Goal: Task Accomplishment & Management: Manage account settings

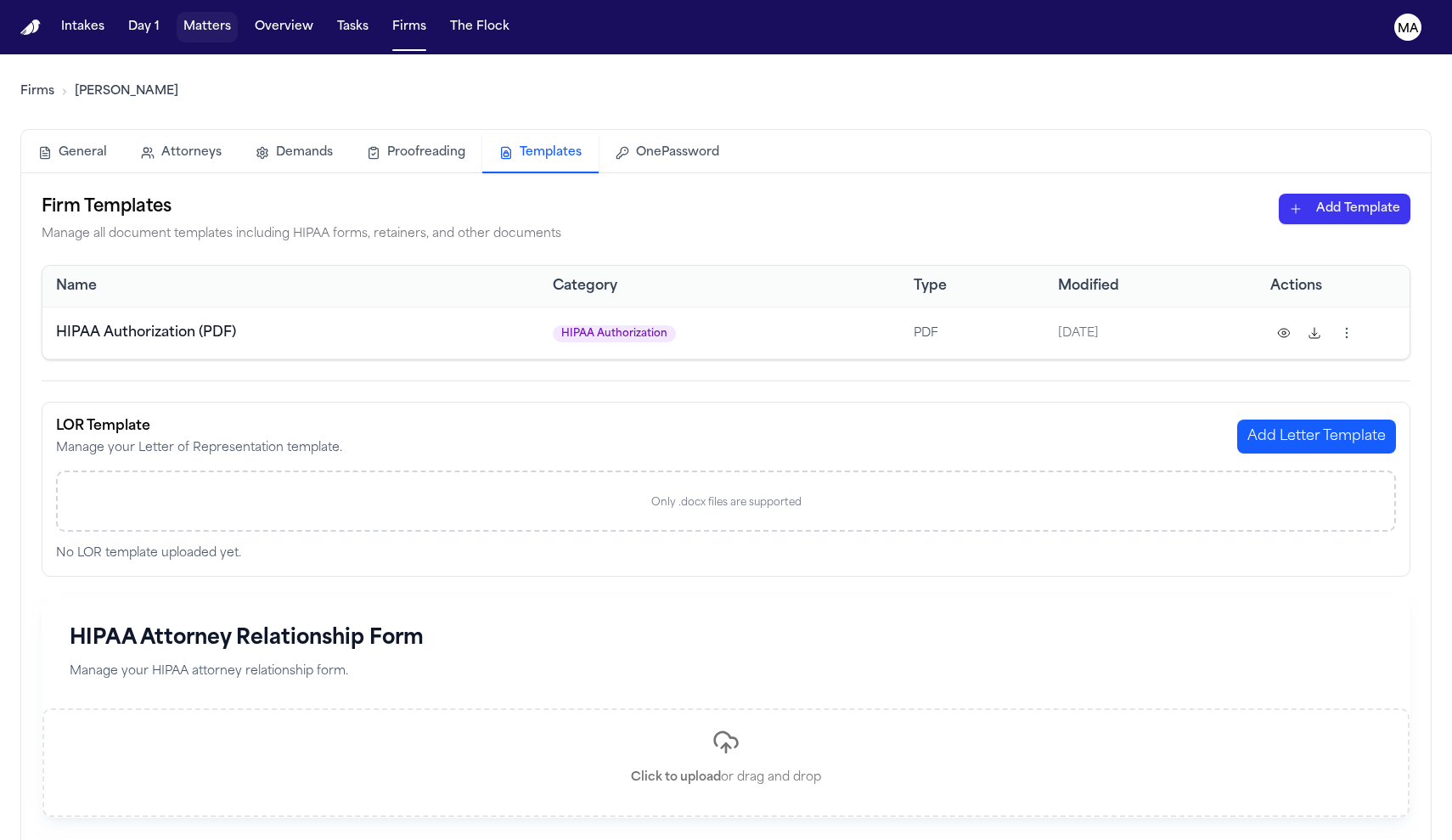
click at [177, 18] on button "Matters" at bounding box center [207, 27] width 61 height 31
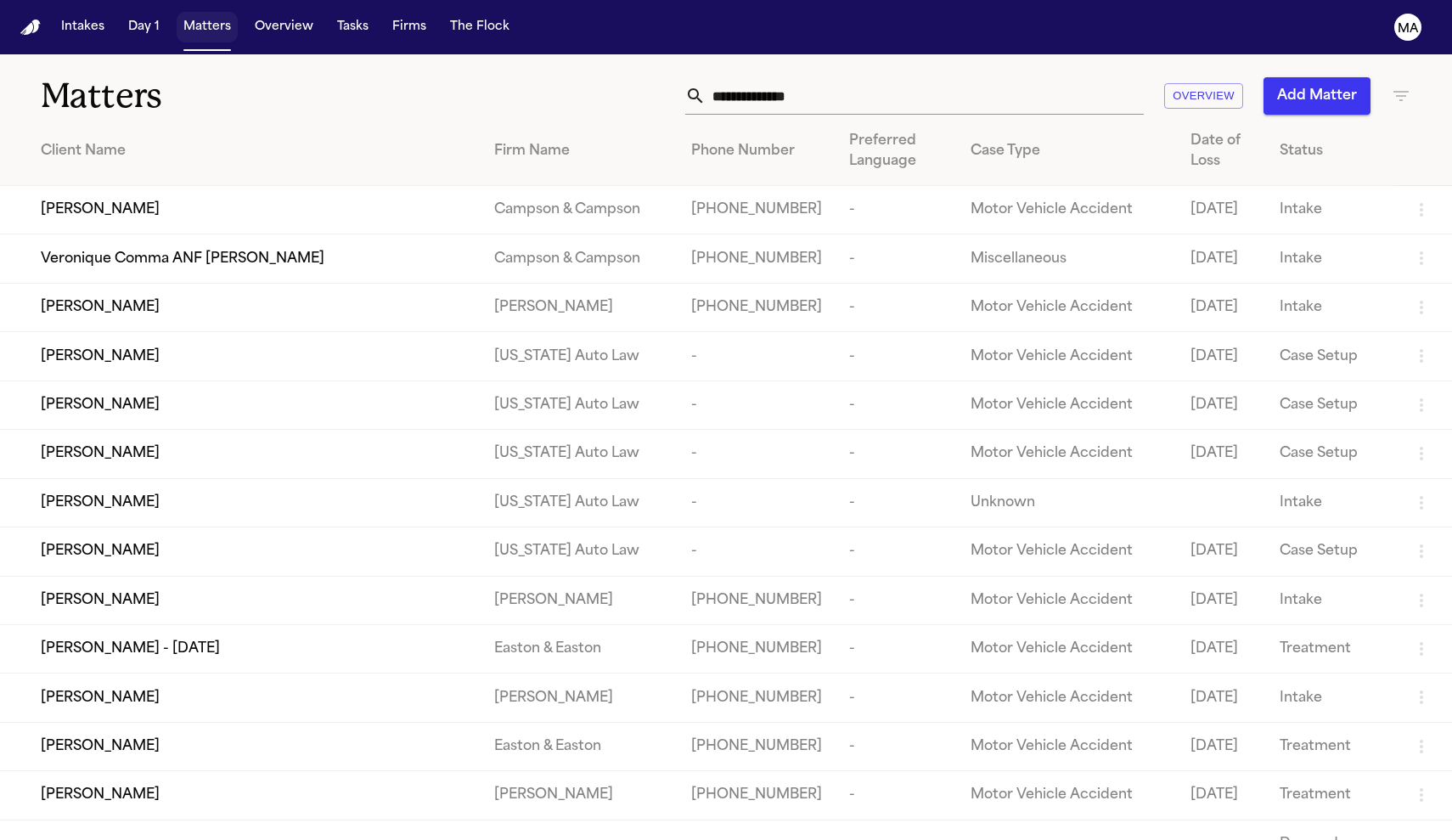
click at [177, 14] on button "Matters" at bounding box center [207, 27] width 61 height 31
click at [997, 77] on input "text" at bounding box center [924, 95] width 438 height 37
type input "*"
click at [1389, 78] on div "Overview Add Matter" at bounding box center [921, 95] width 979 height 37
click at [1401, 91] on icon "button" at bounding box center [1401, 96] width 15 height 10
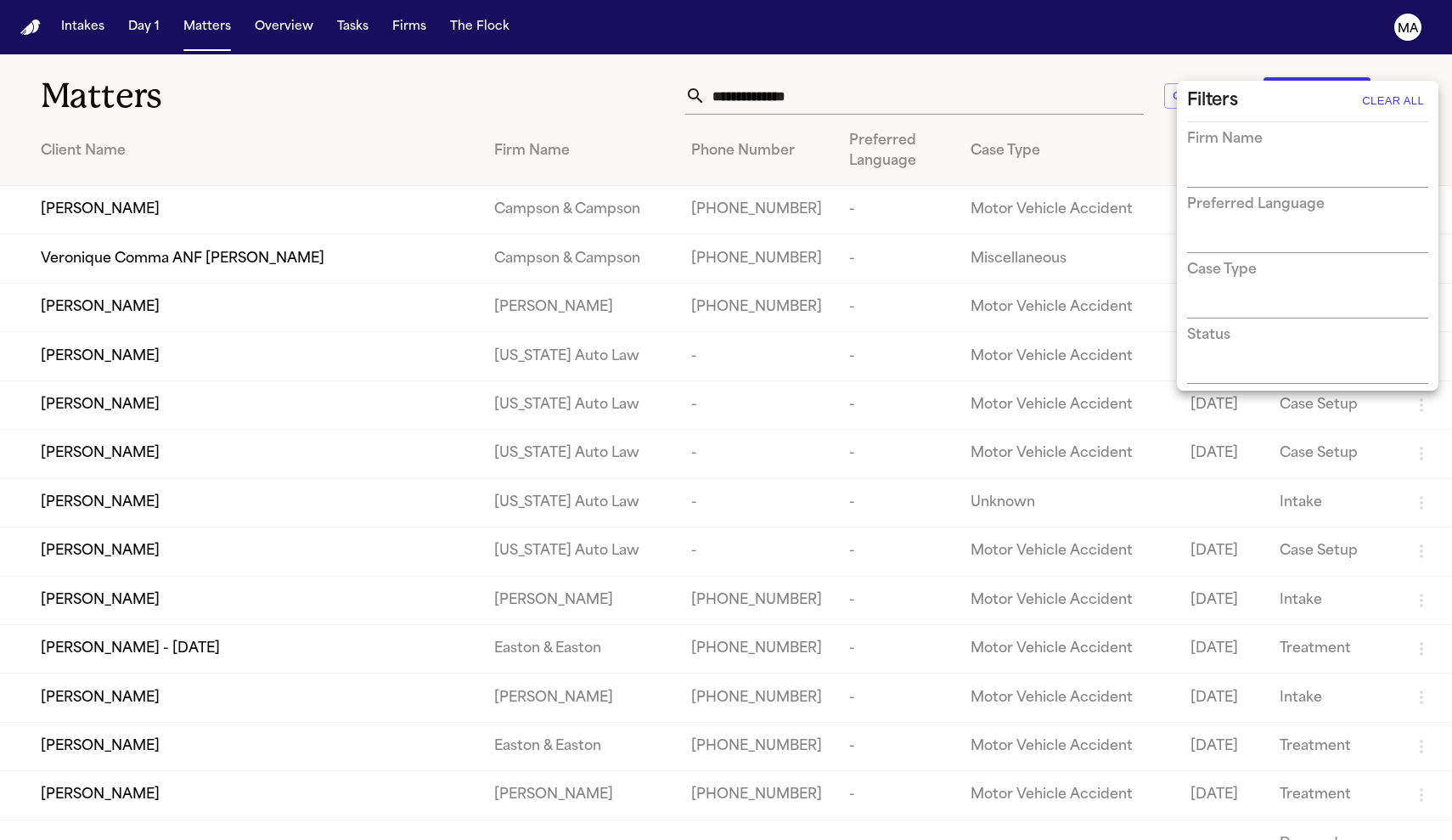
click at [1400, 68] on div at bounding box center [726, 420] width 1452 height 840
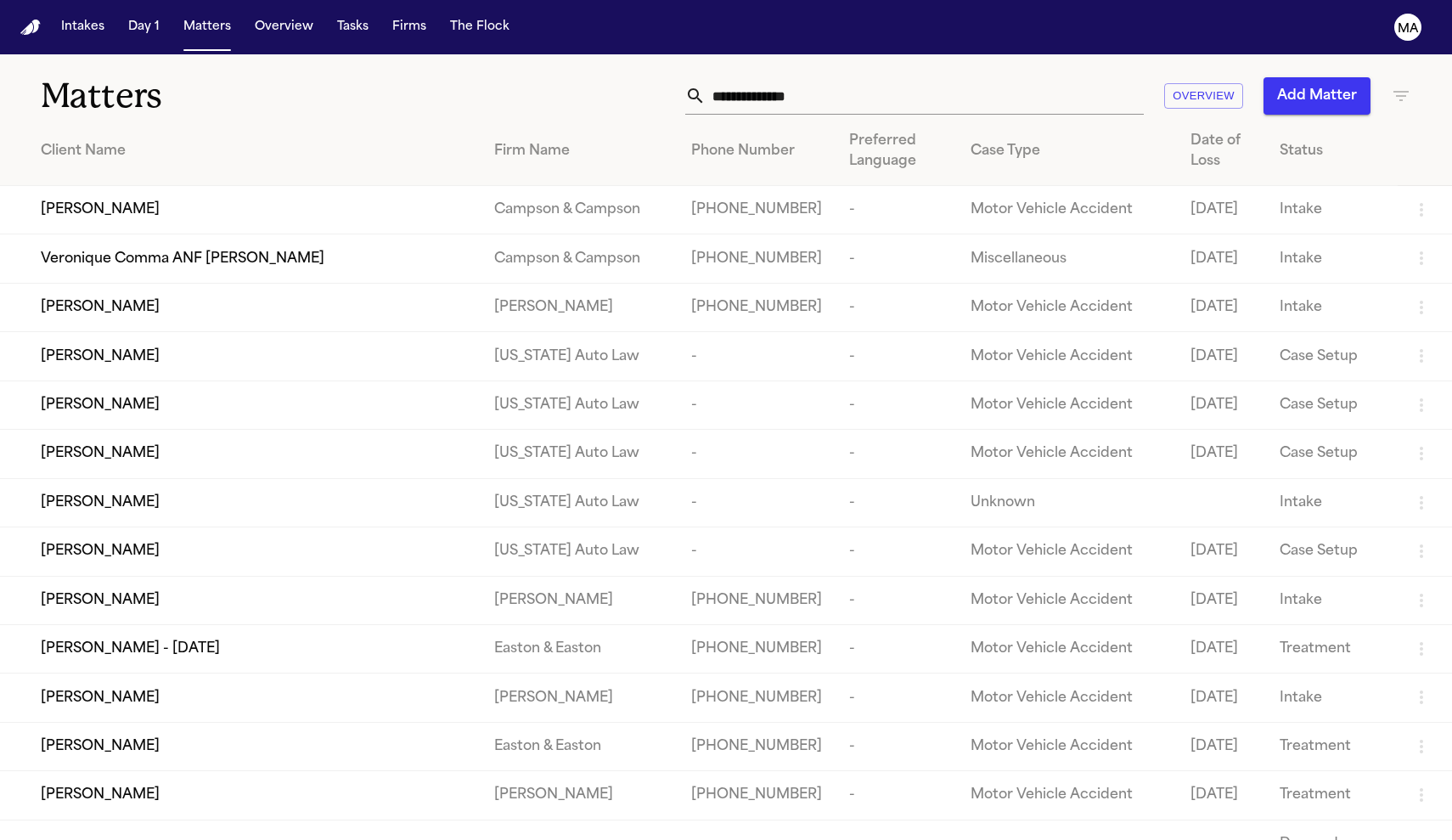
click at [1400, 86] on icon "button" at bounding box center [1401, 96] width 20 height 20
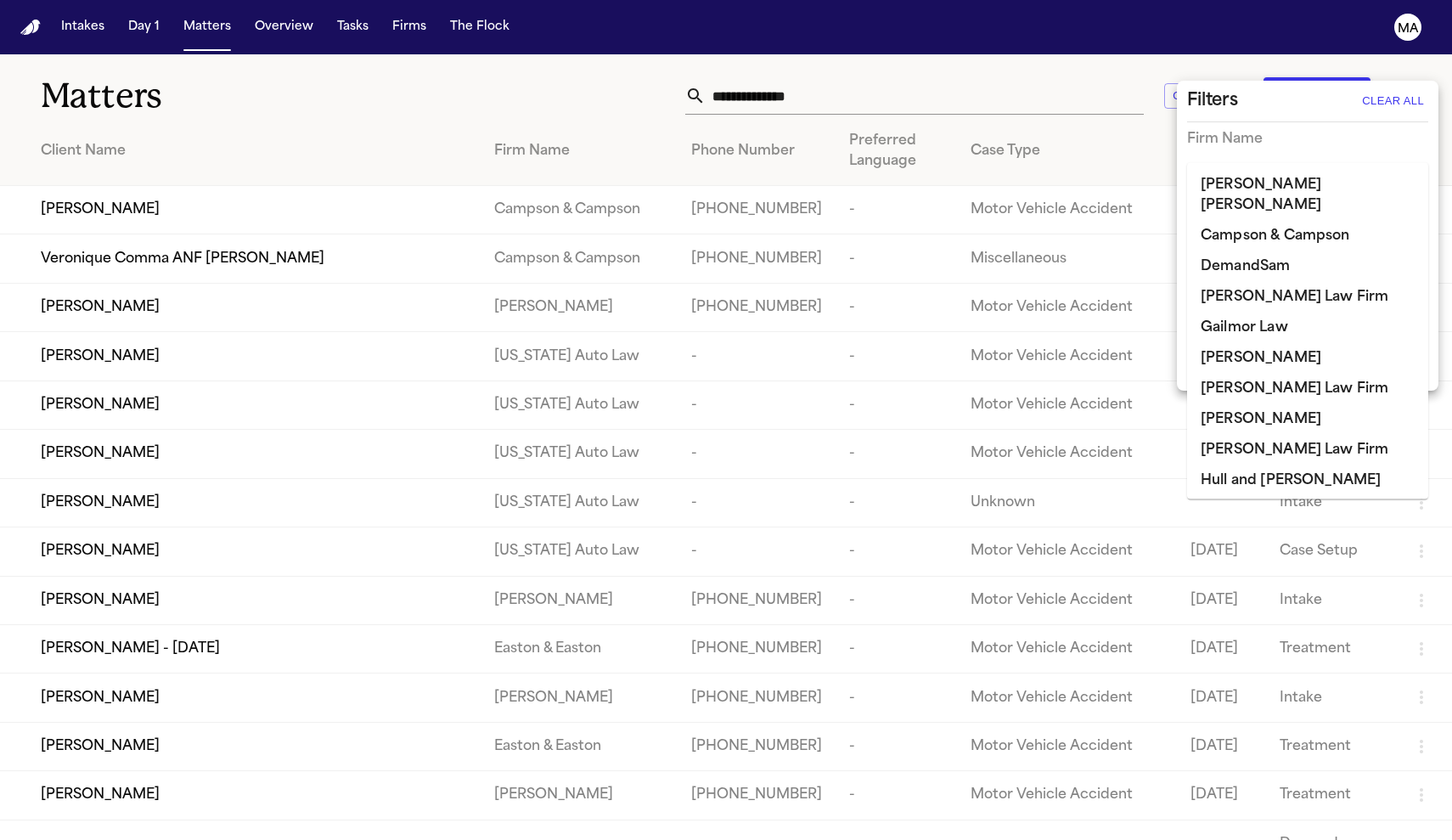
click at [1257, 163] on input "*" at bounding box center [1295, 175] width 216 height 24
type input "*"
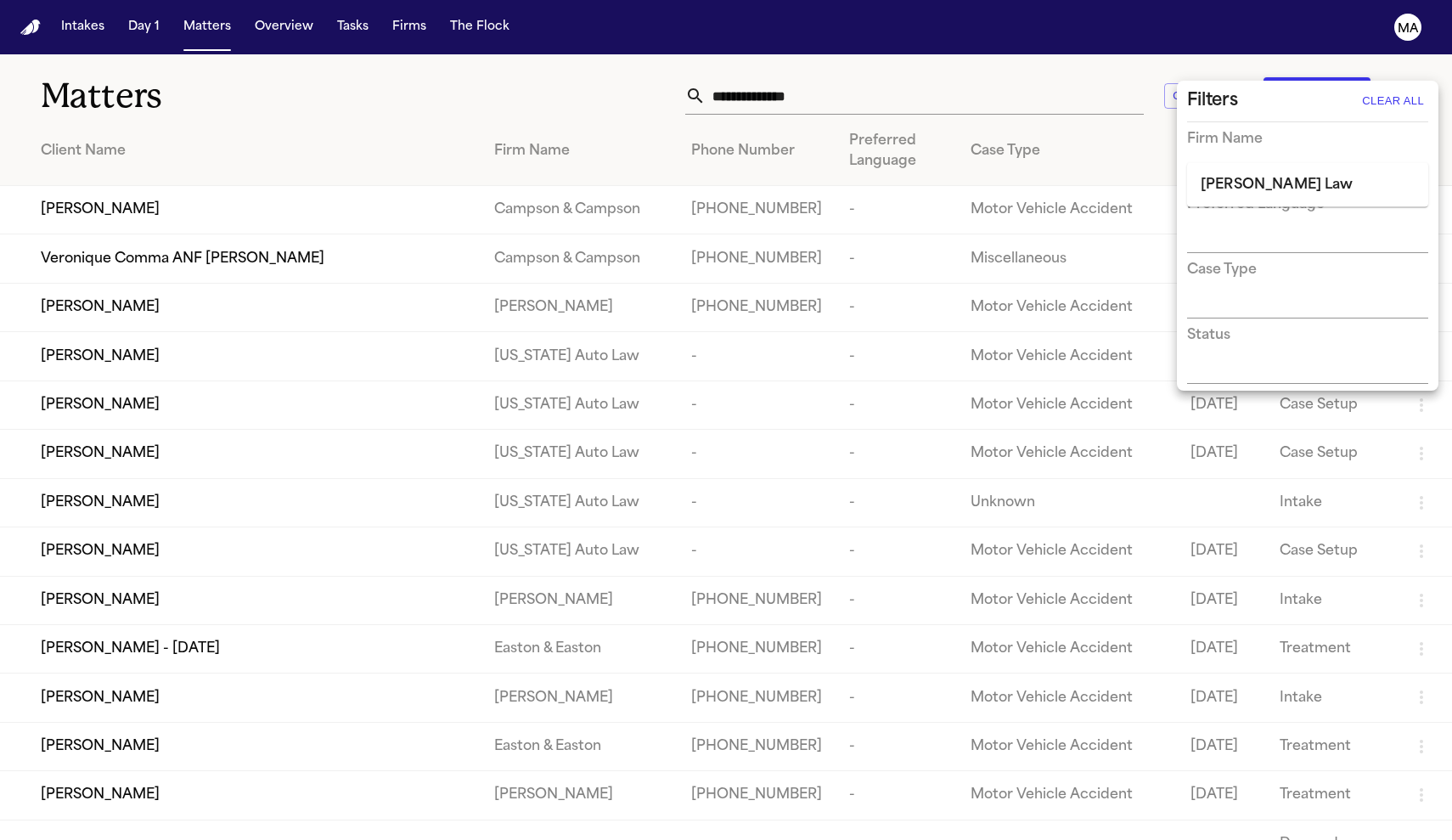
type input "*********"
click at [1271, 185] on li "[PERSON_NAME] Law" at bounding box center [1308, 185] width 242 height 31
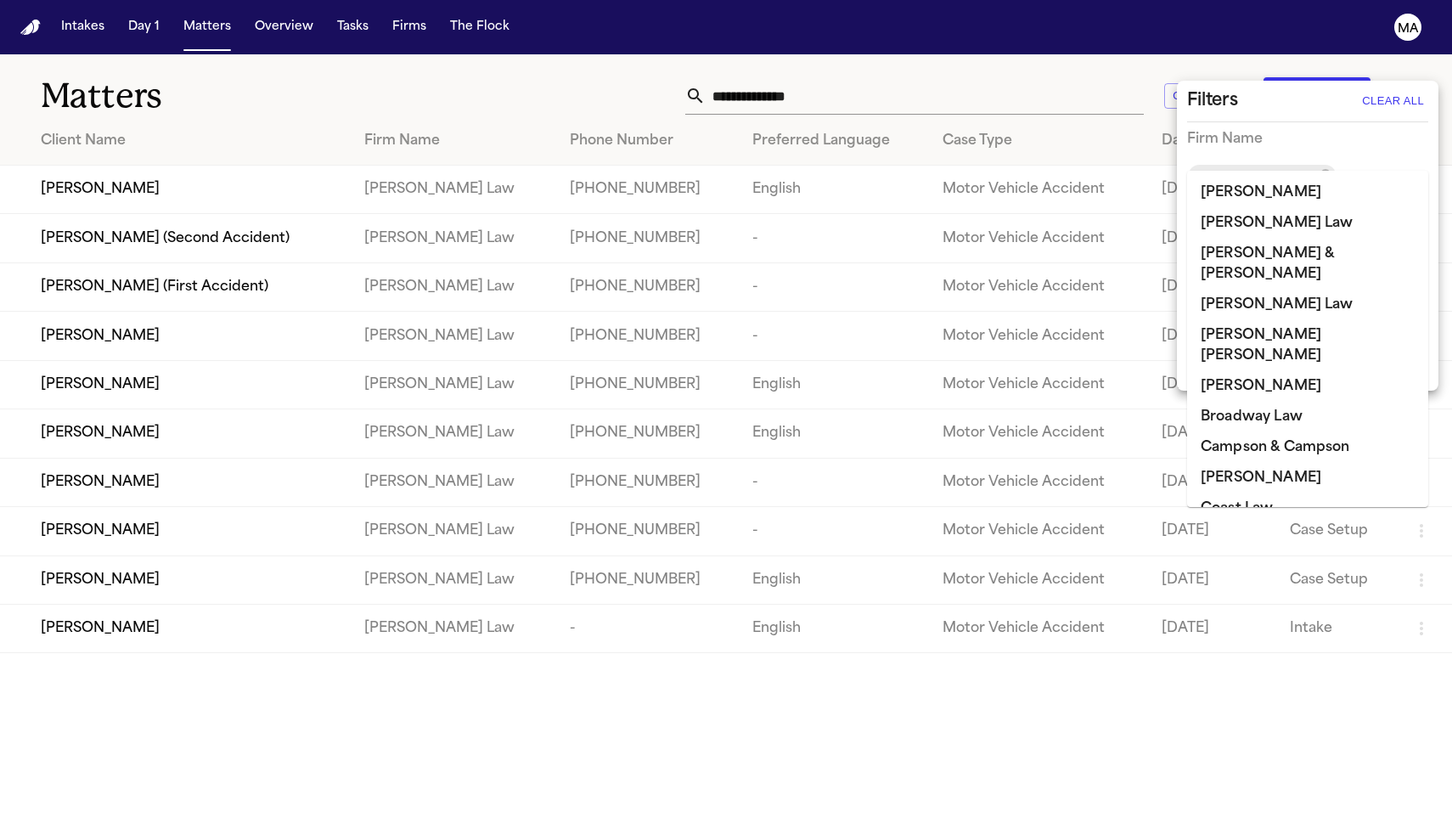
scroll to position [668, 0]
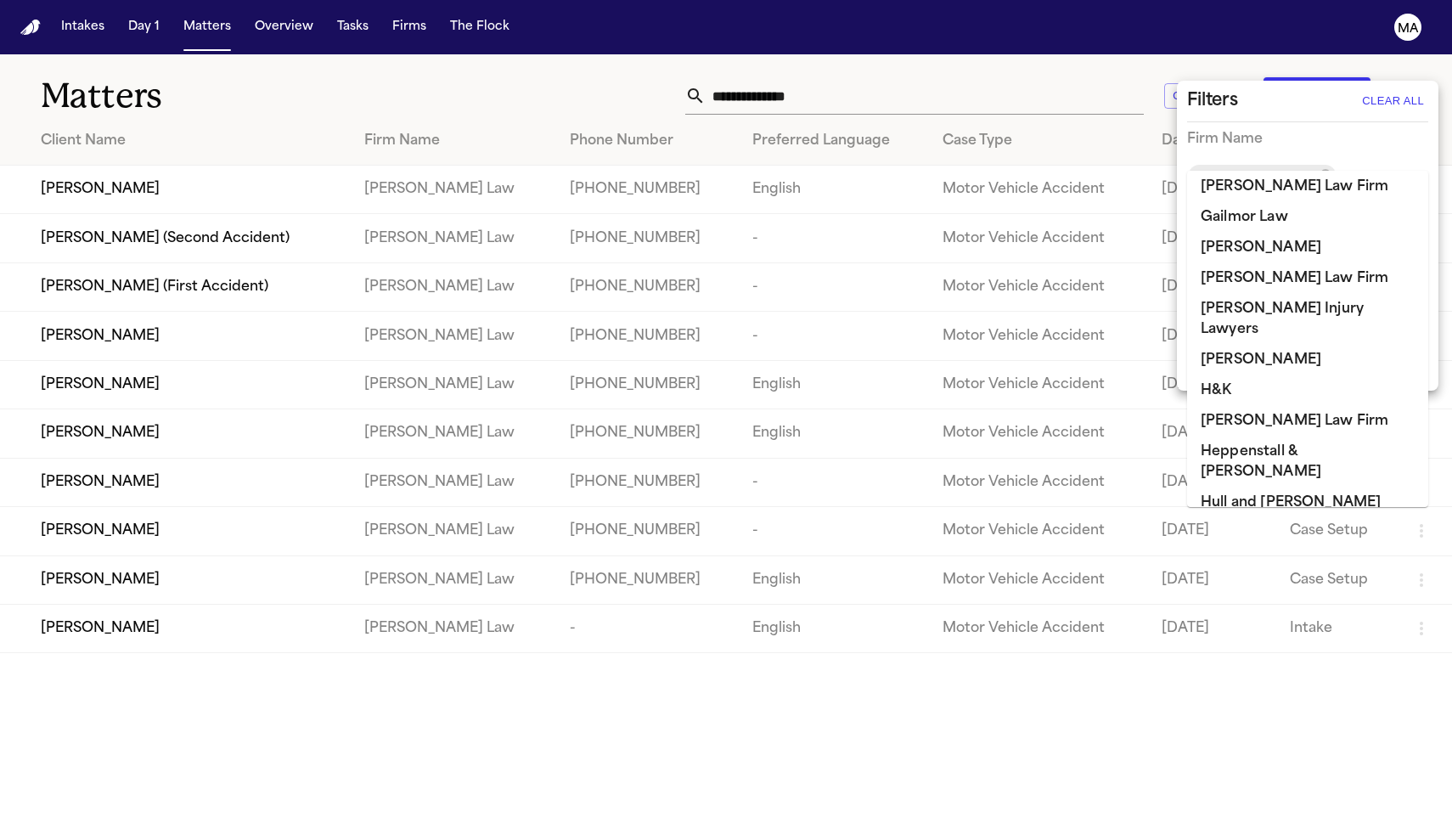
click at [704, 68] on div at bounding box center [726, 420] width 1452 height 840
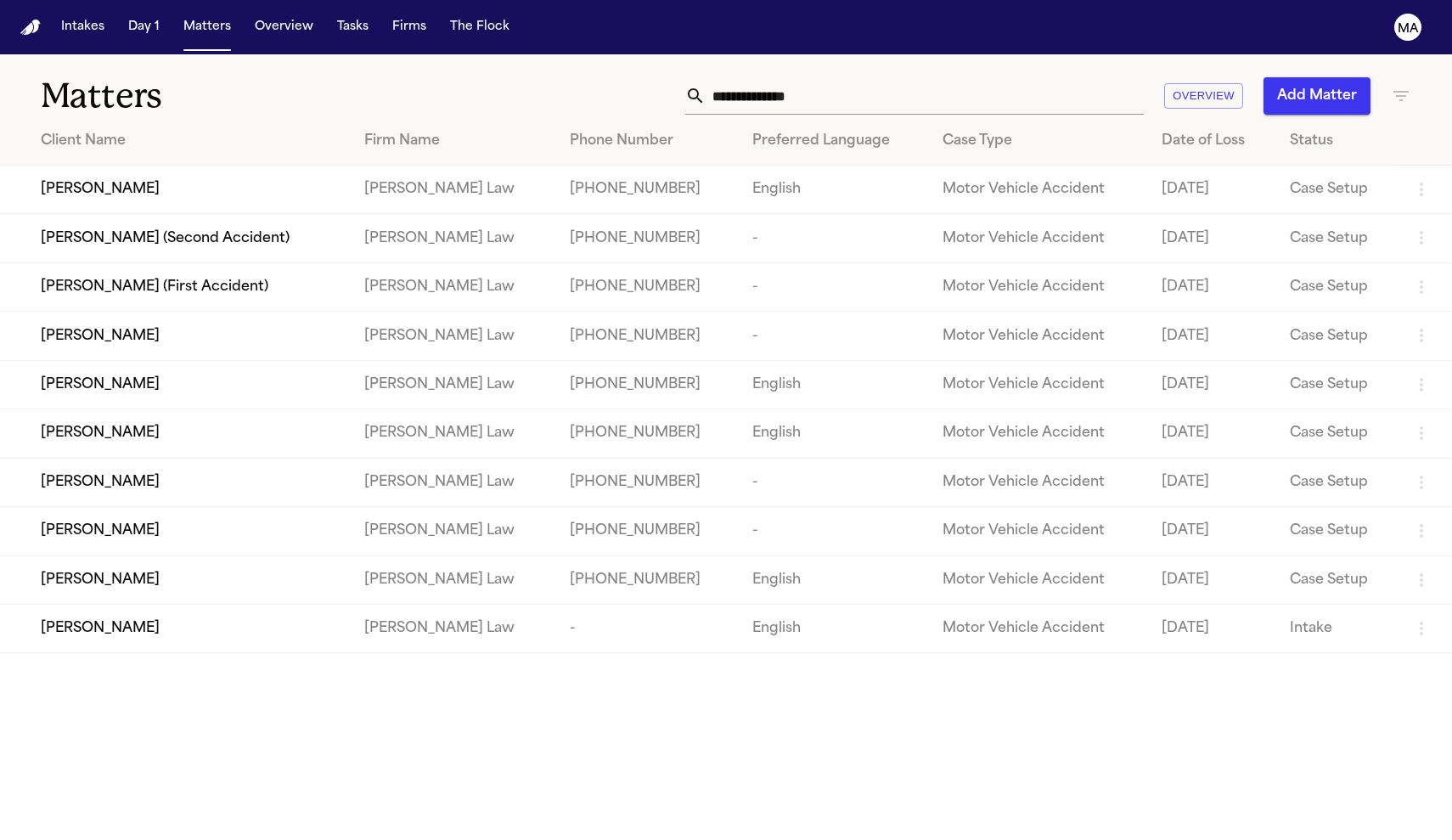
click at [177, 180] on div "[PERSON_NAME]" at bounding box center [189, 190] width 296 height 20
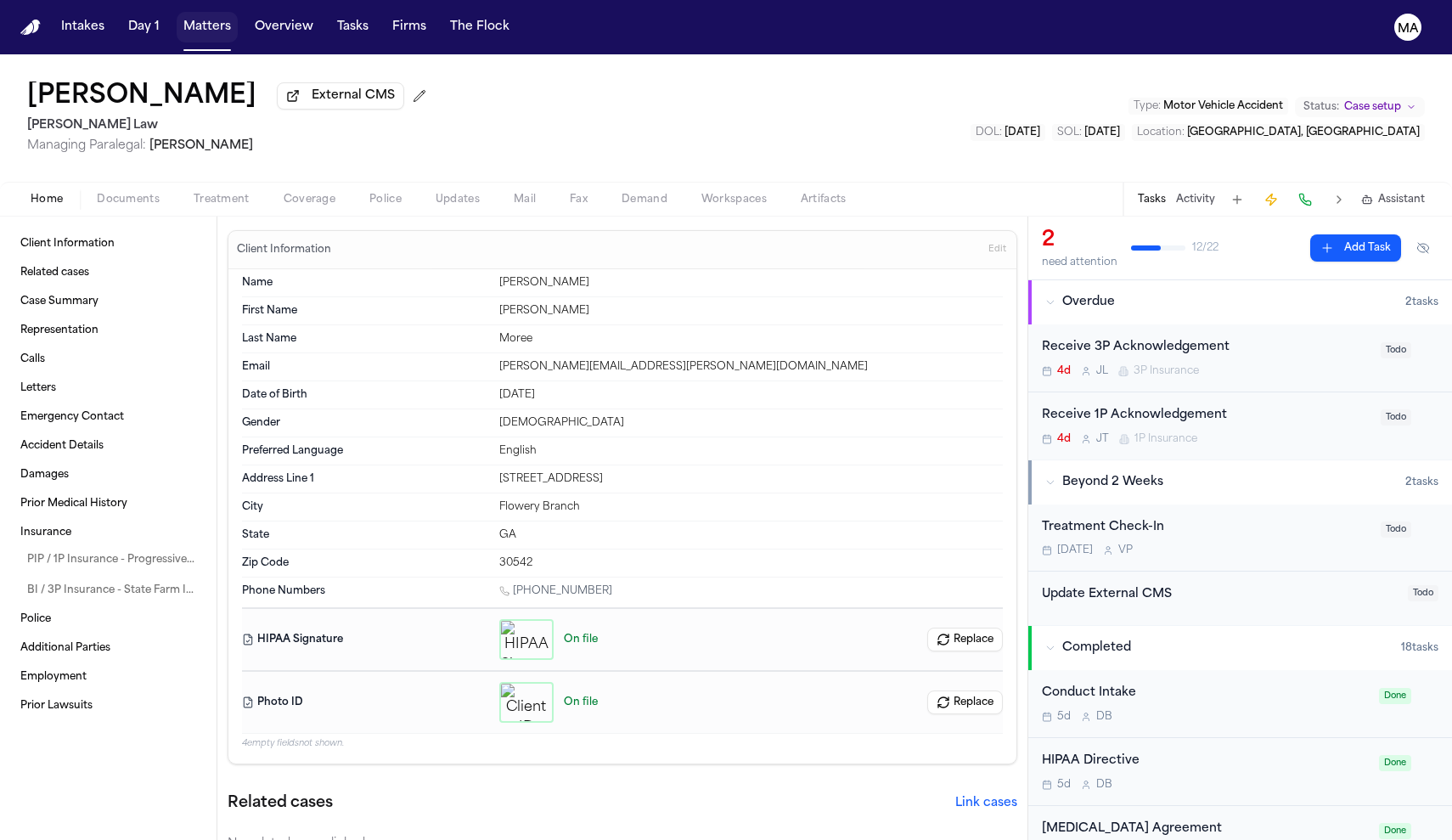
click at [177, 14] on button "Matters" at bounding box center [207, 27] width 61 height 31
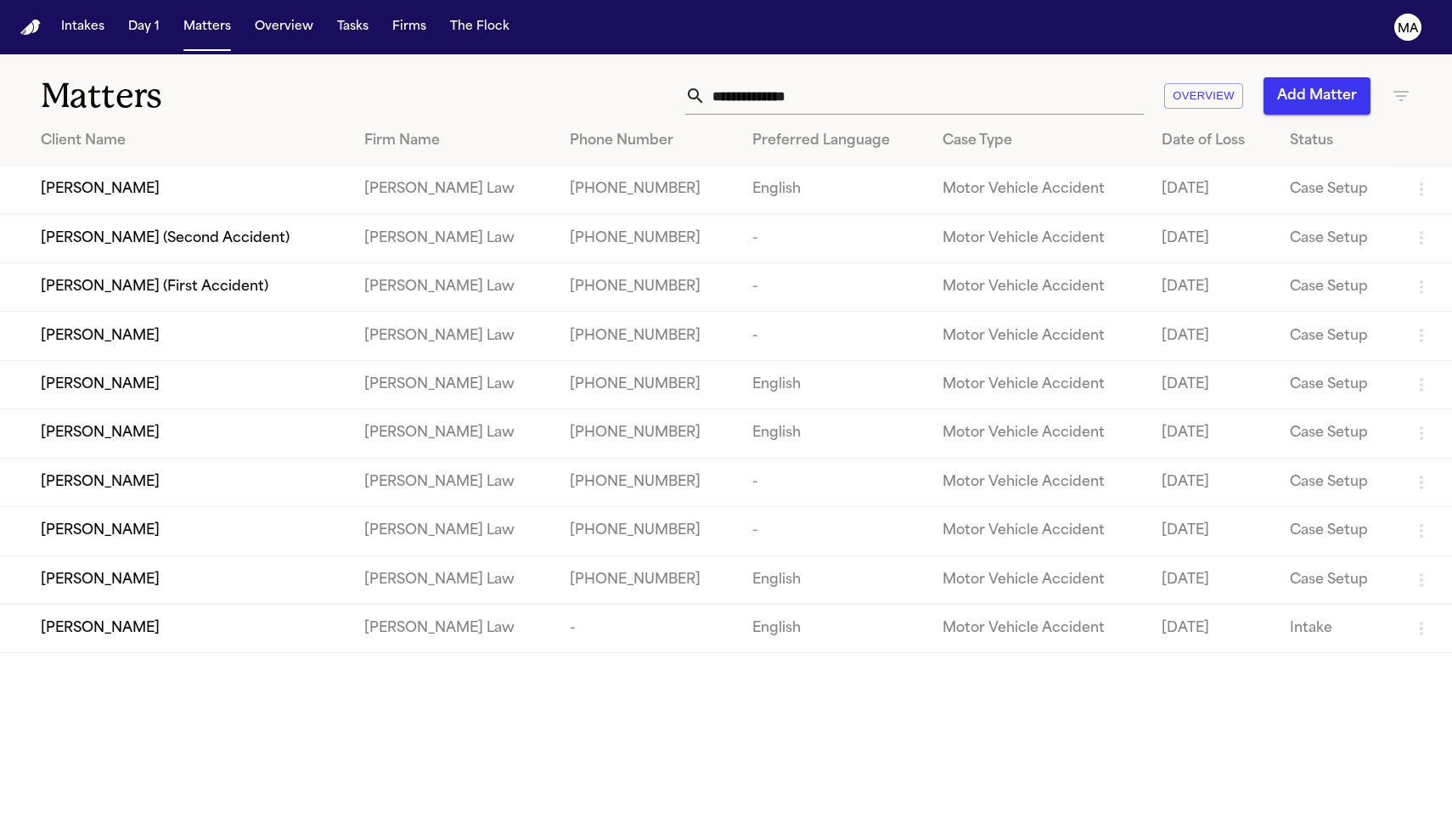
click at [227, 24] on nav "Intakes Day 1 Matters Overview Tasks Firms The Flock MA" at bounding box center [726, 27] width 1452 height 54
click at [330, 14] on button "Tasks" at bounding box center [352, 27] width 45 height 31
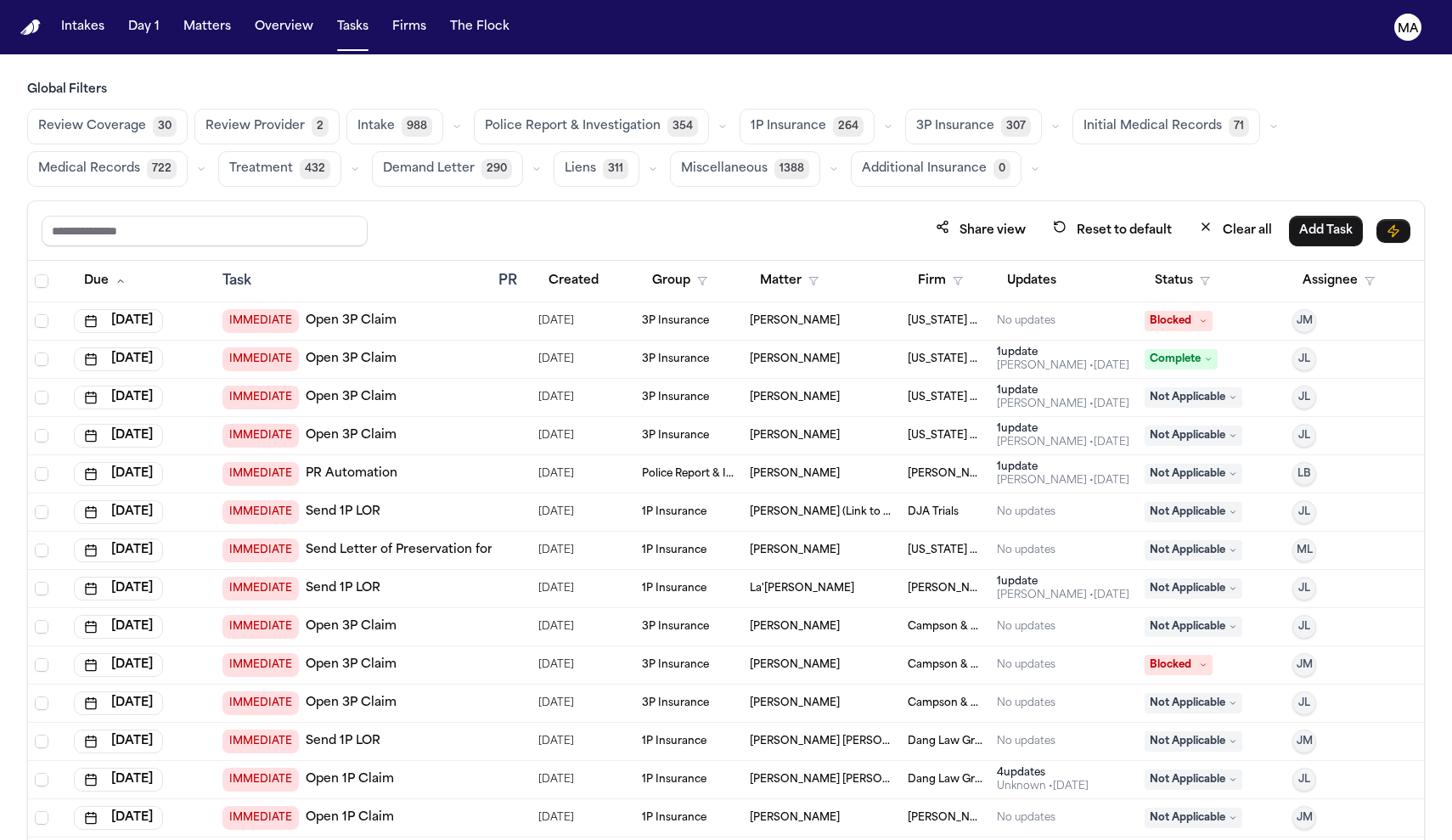
click at [839, 164] on icon "button" at bounding box center [834, 169] width 10 height 10
click at [542, 164] on icon "button" at bounding box center [537, 169] width 10 height 10
click at [212, 159] on button "button" at bounding box center [202, 169] width 20 height 20
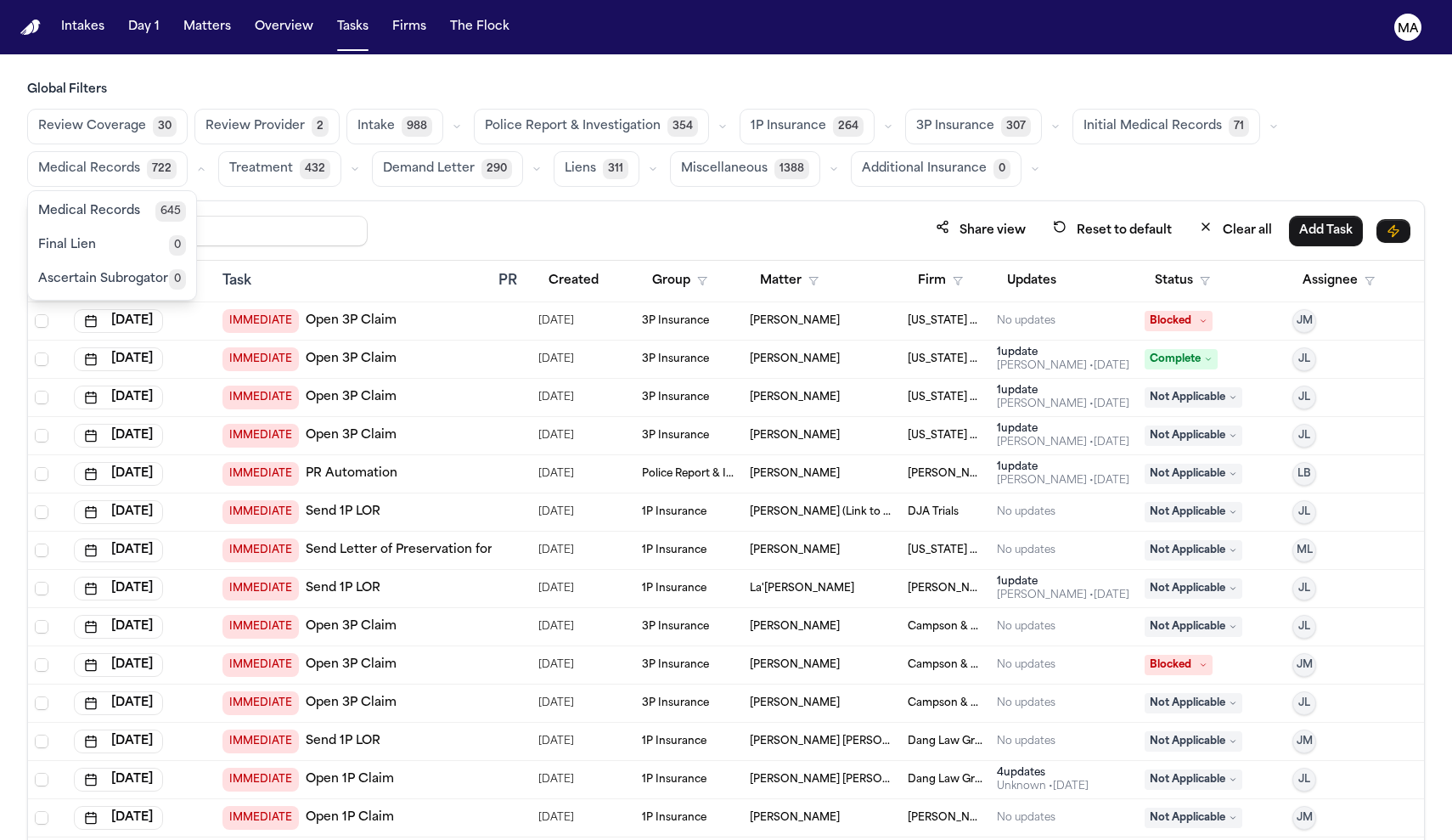
click at [212, 159] on button "button" at bounding box center [202, 169] width 20 height 20
click at [713, 117] on button "button" at bounding box center [723, 127] width 20 height 20
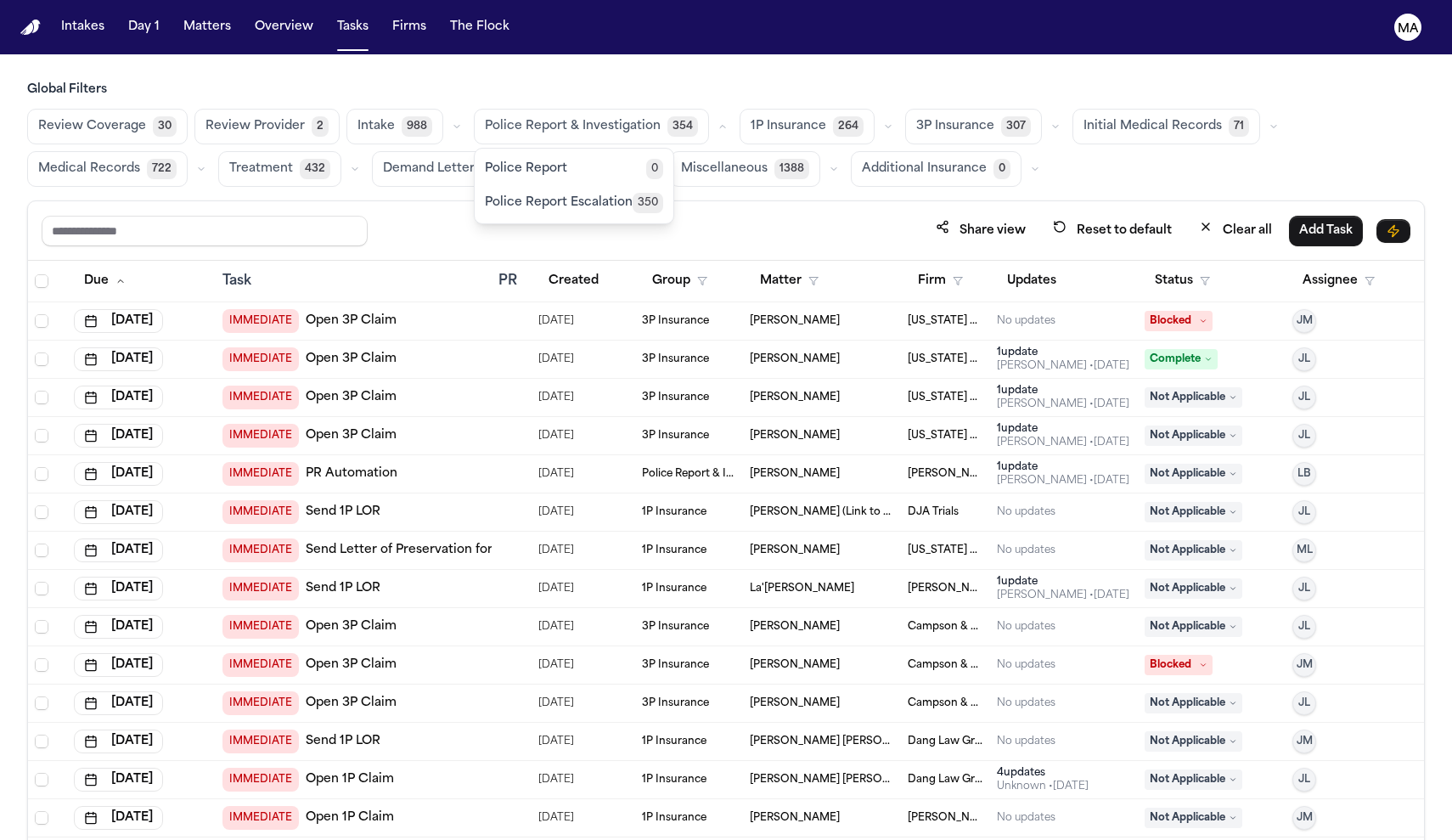
click at [713, 117] on button "button" at bounding box center [723, 127] width 20 height 20
click at [452, 122] on icon "button" at bounding box center [457, 127] width 10 height 10
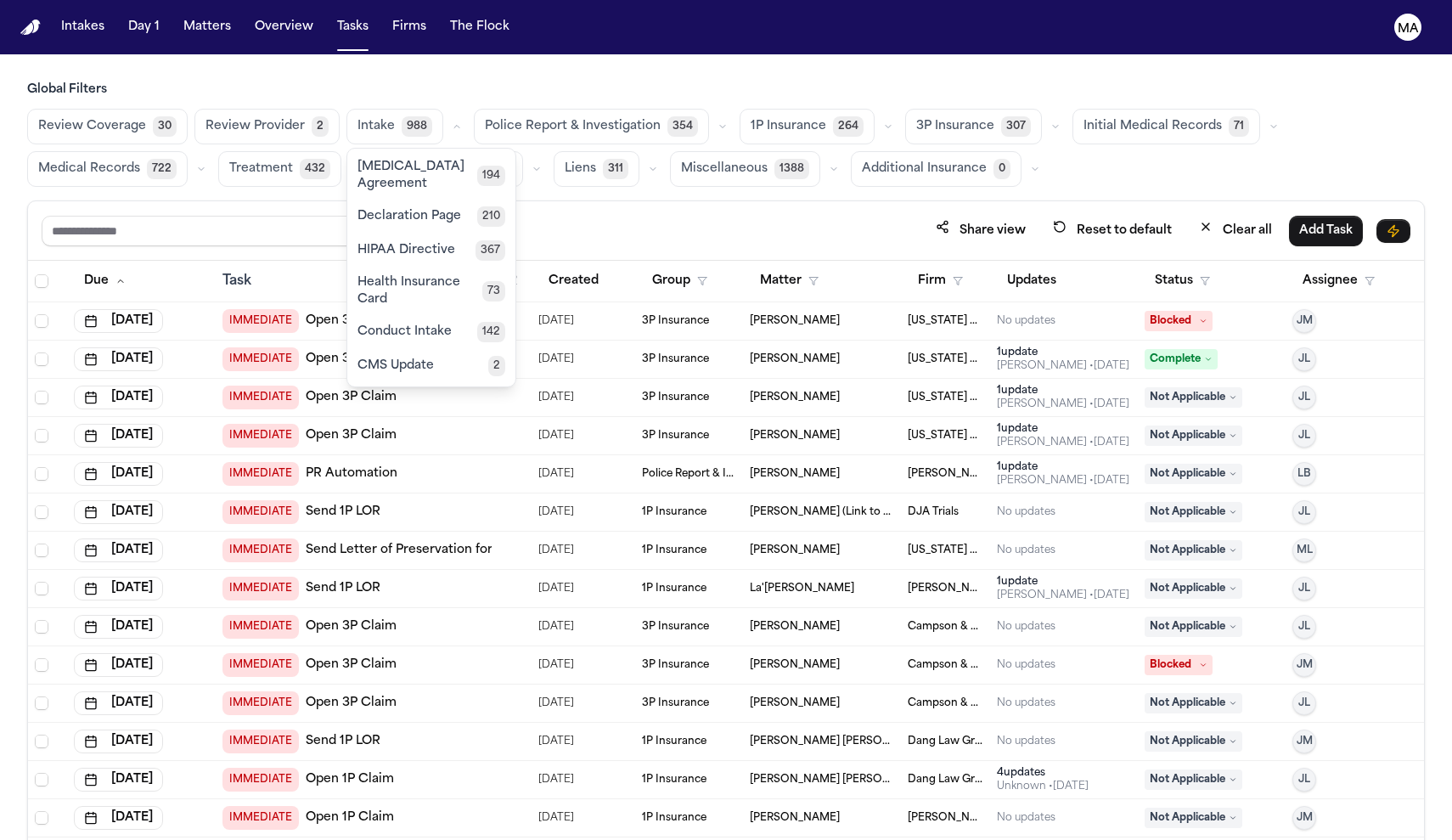
click at [347, 152] on button "Retainer Agreement 194" at bounding box center [431, 176] width 169 height 48
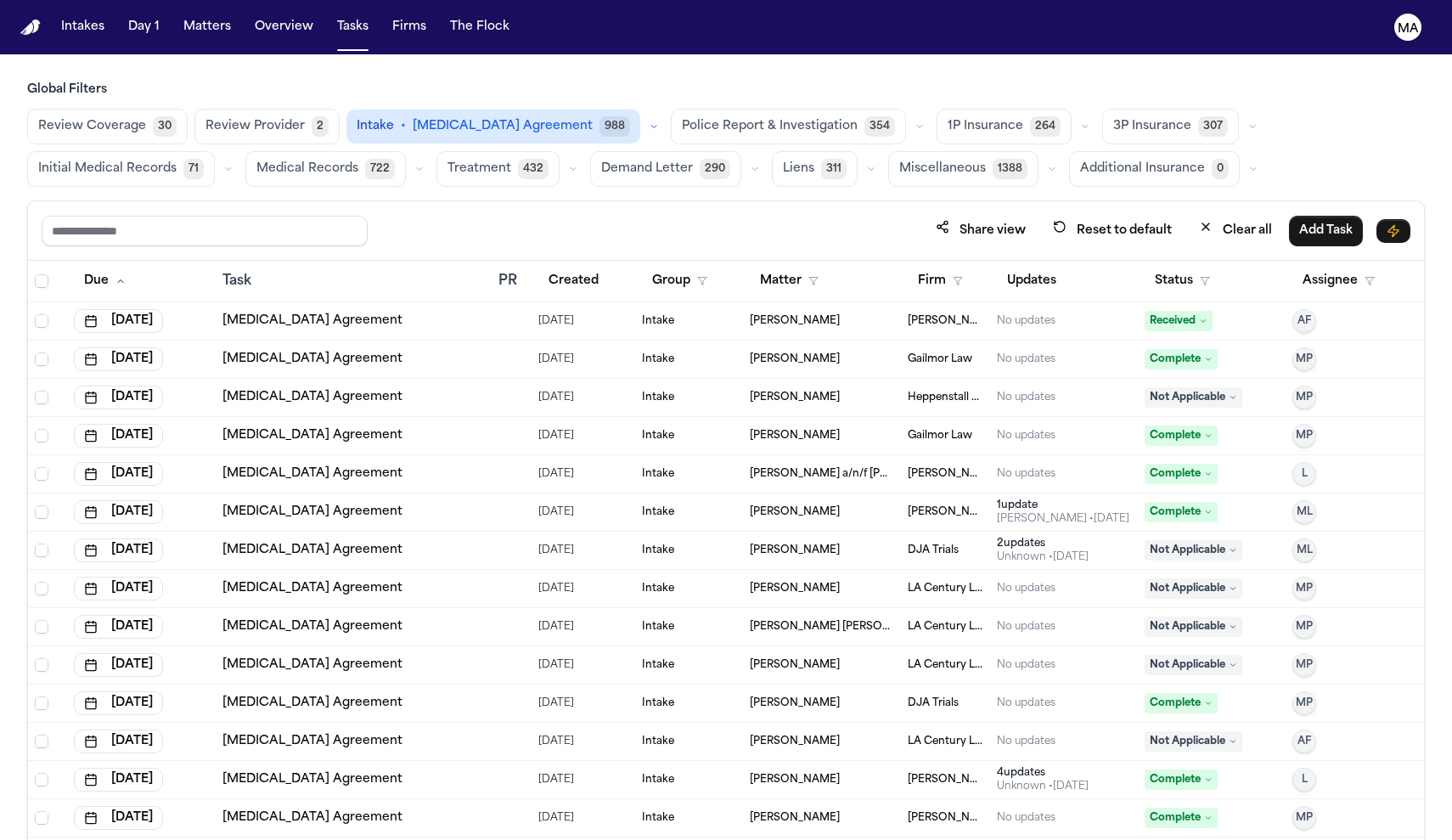
click at [927, 302] on td "[PERSON_NAME]" at bounding box center [945, 321] width 89 height 38
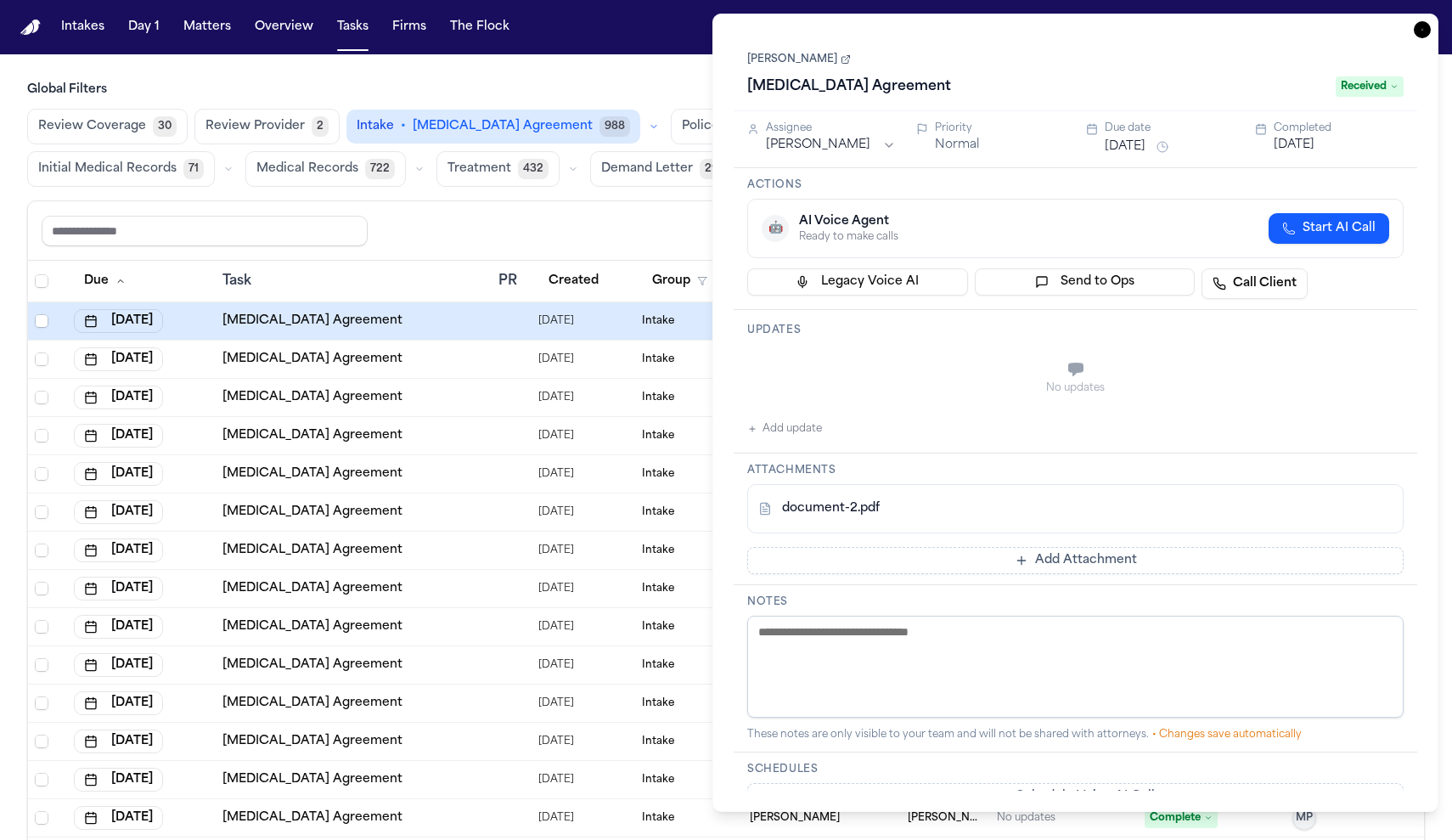
click at [1431, 21] on icon "button" at bounding box center [1422, 29] width 17 height 17
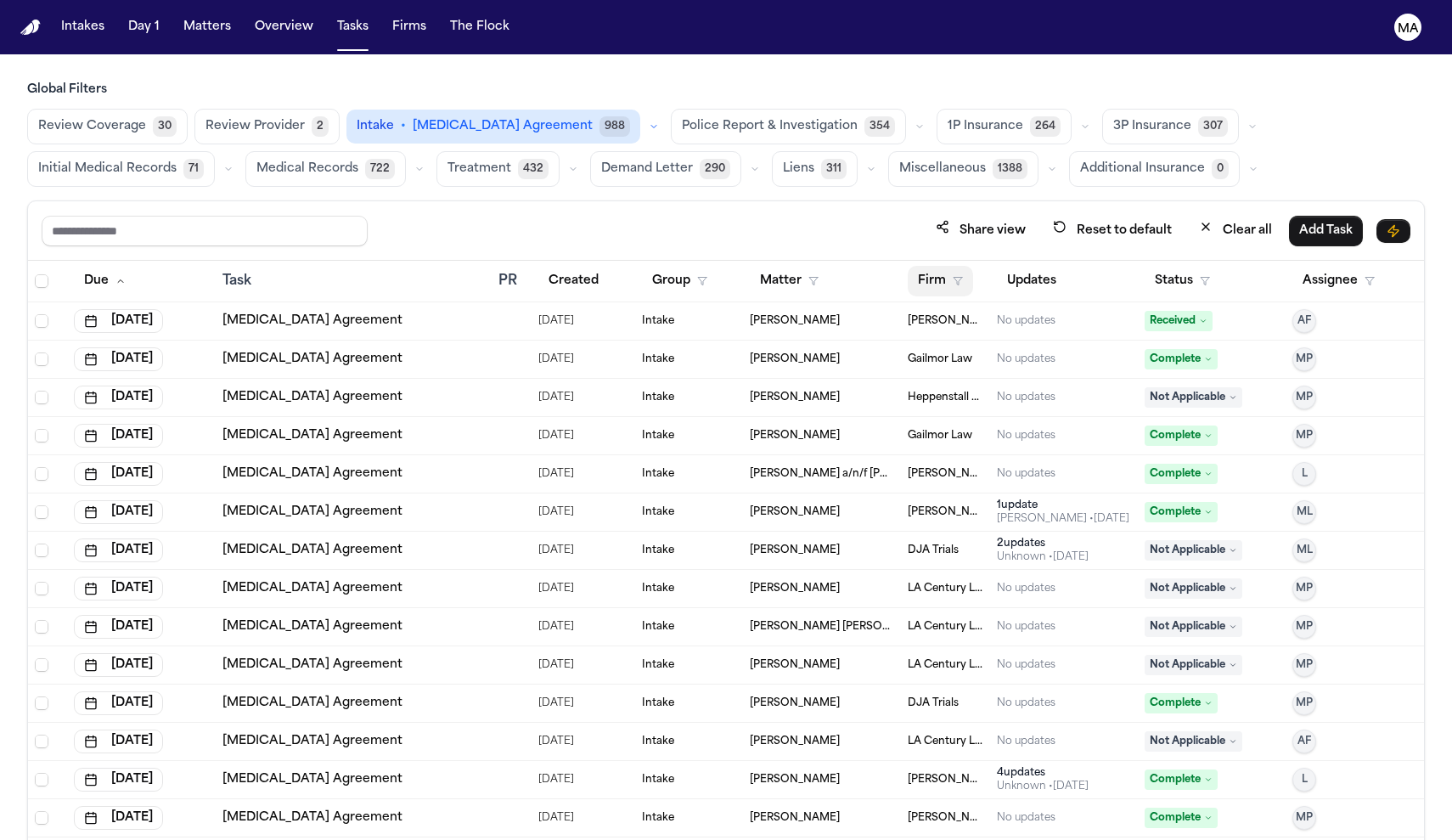
click at [914, 265] on button "Firm" at bounding box center [941, 280] width 66 height 31
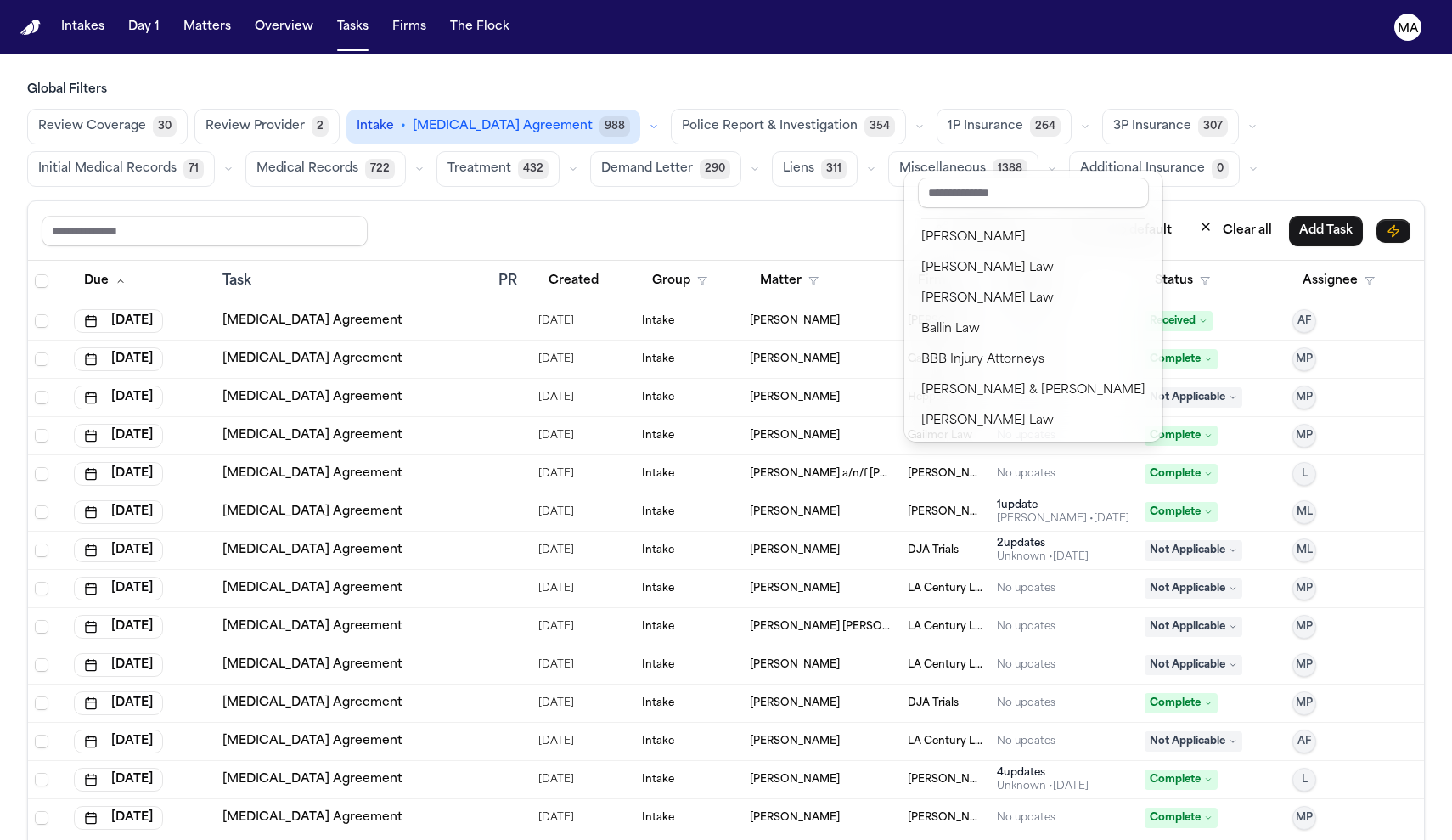
click at [931, 184] on input "text" at bounding box center [1034, 193] width 232 height 31
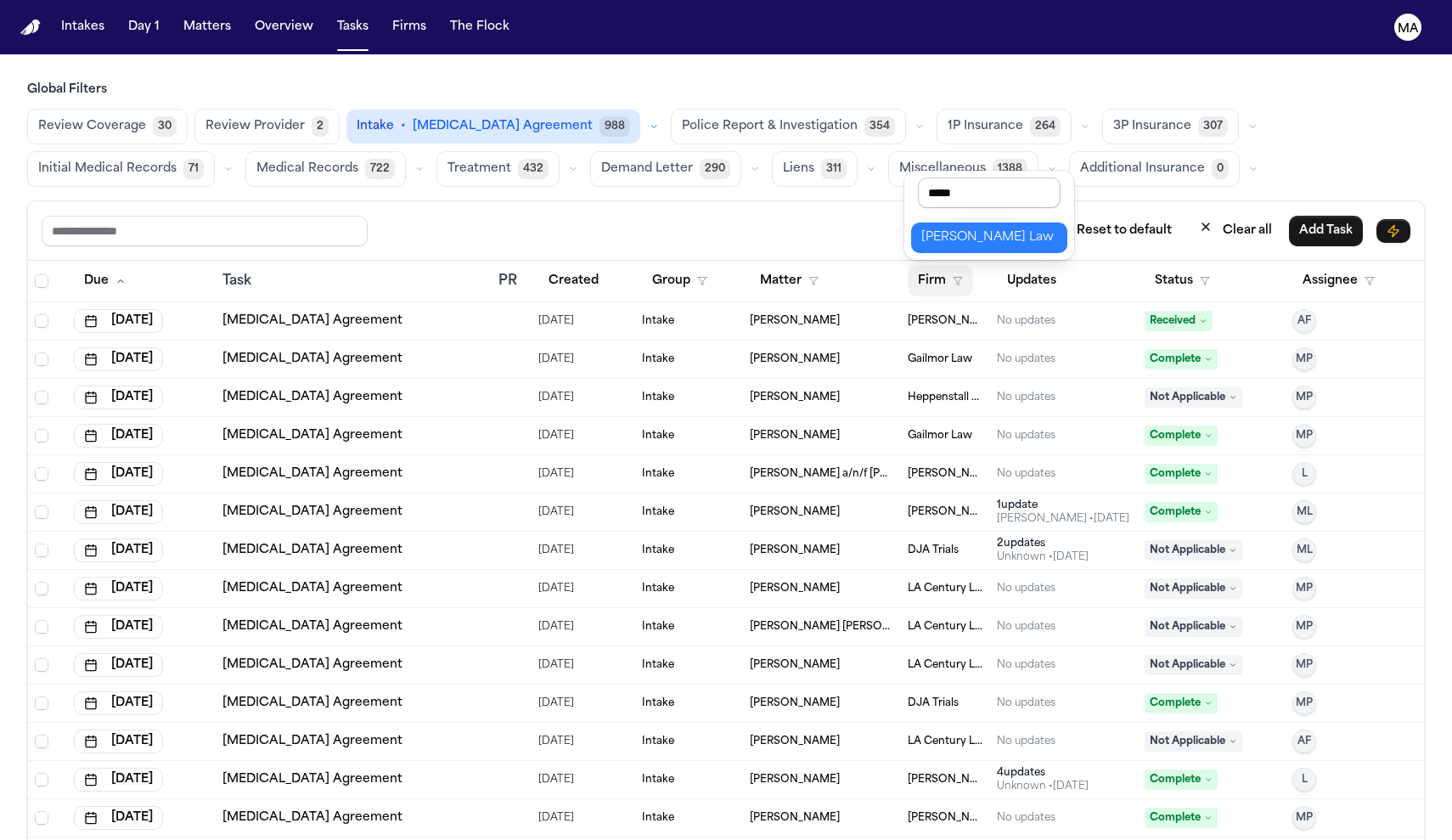
type input "*********"
drag, startPoint x: 931, startPoint y: 184, endPoint x: 980, endPoint y: 212, distance: 56.4
click at [980, 222] on button "[PERSON_NAME] Law" at bounding box center [989, 237] width 157 height 31
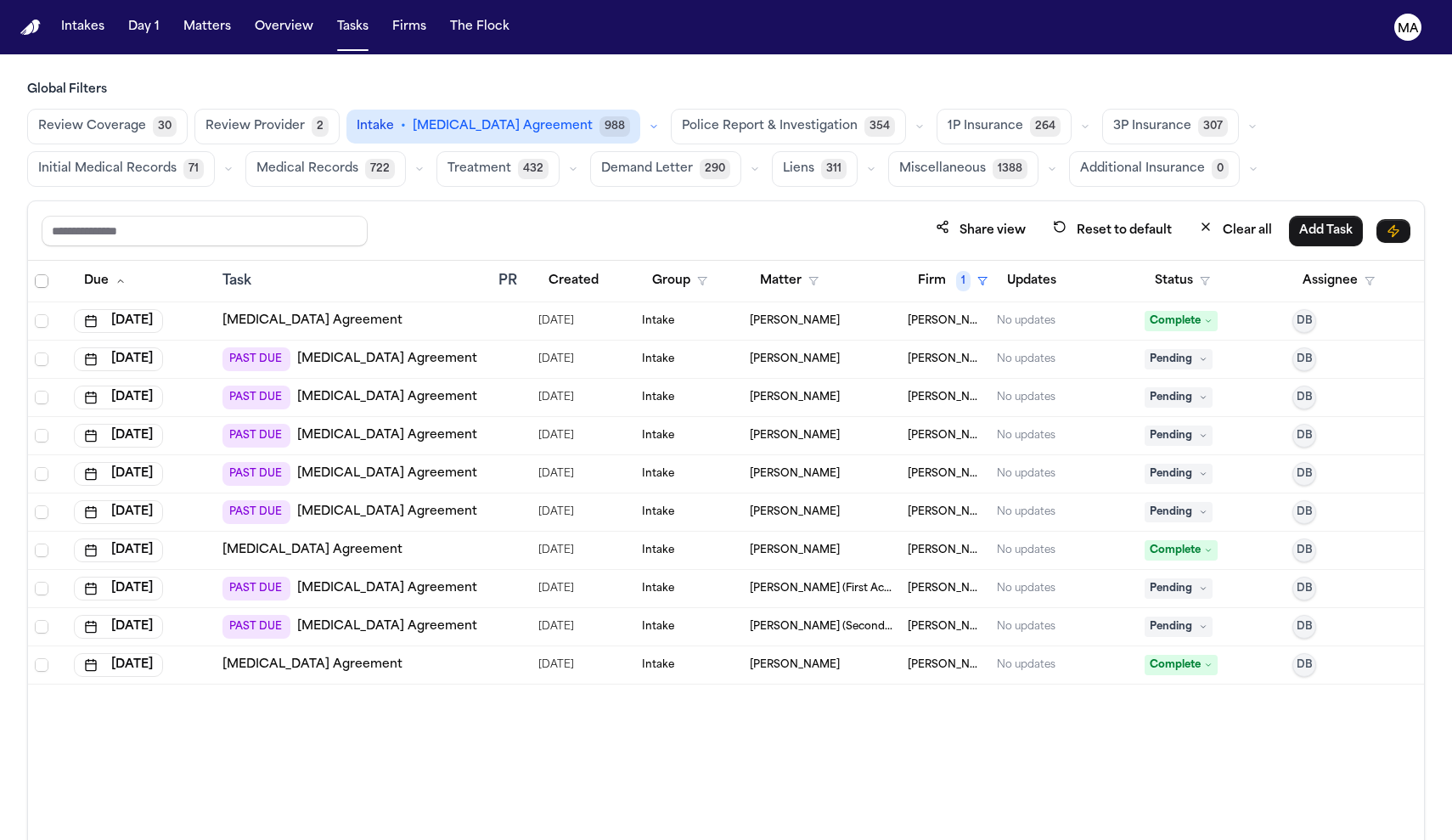
click at [35, 274] on span "Select all" at bounding box center [42, 281] width 14 height 14
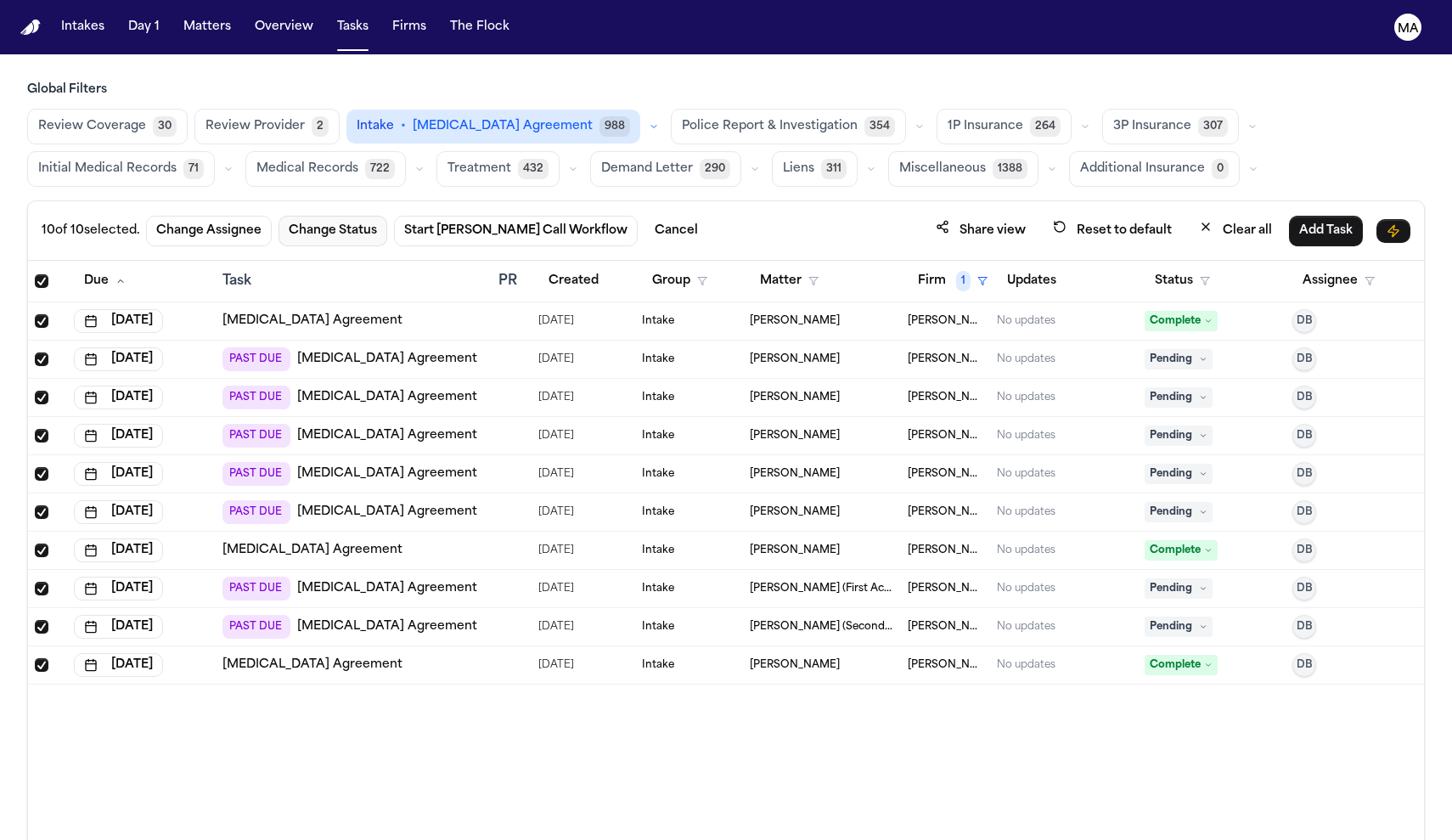
click at [278, 215] on button "Change Status" at bounding box center [332, 230] width 109 height 31
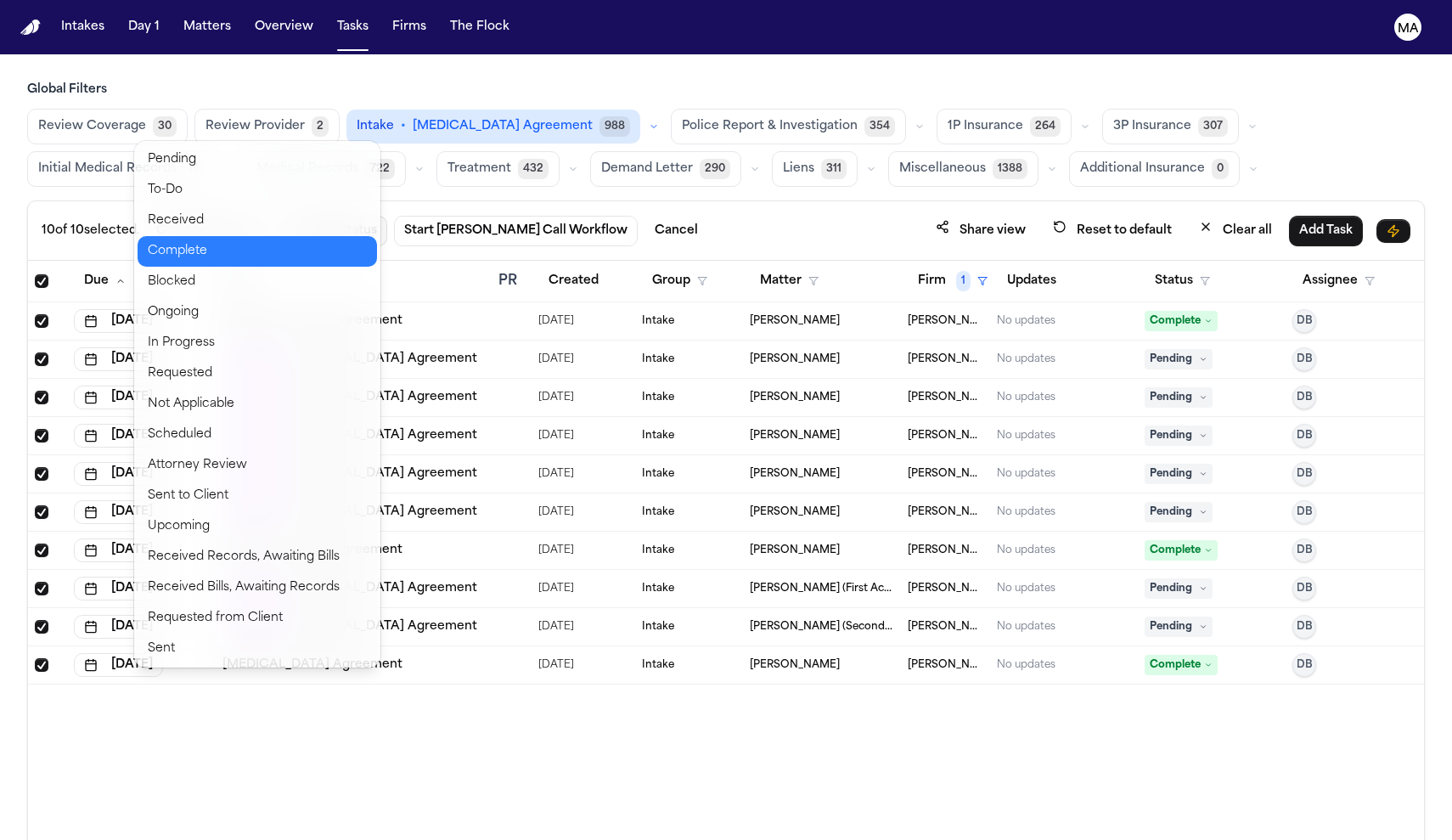
click at [193, 236] on button "Complete" at bounding box center [257, 251] width 240 height 31
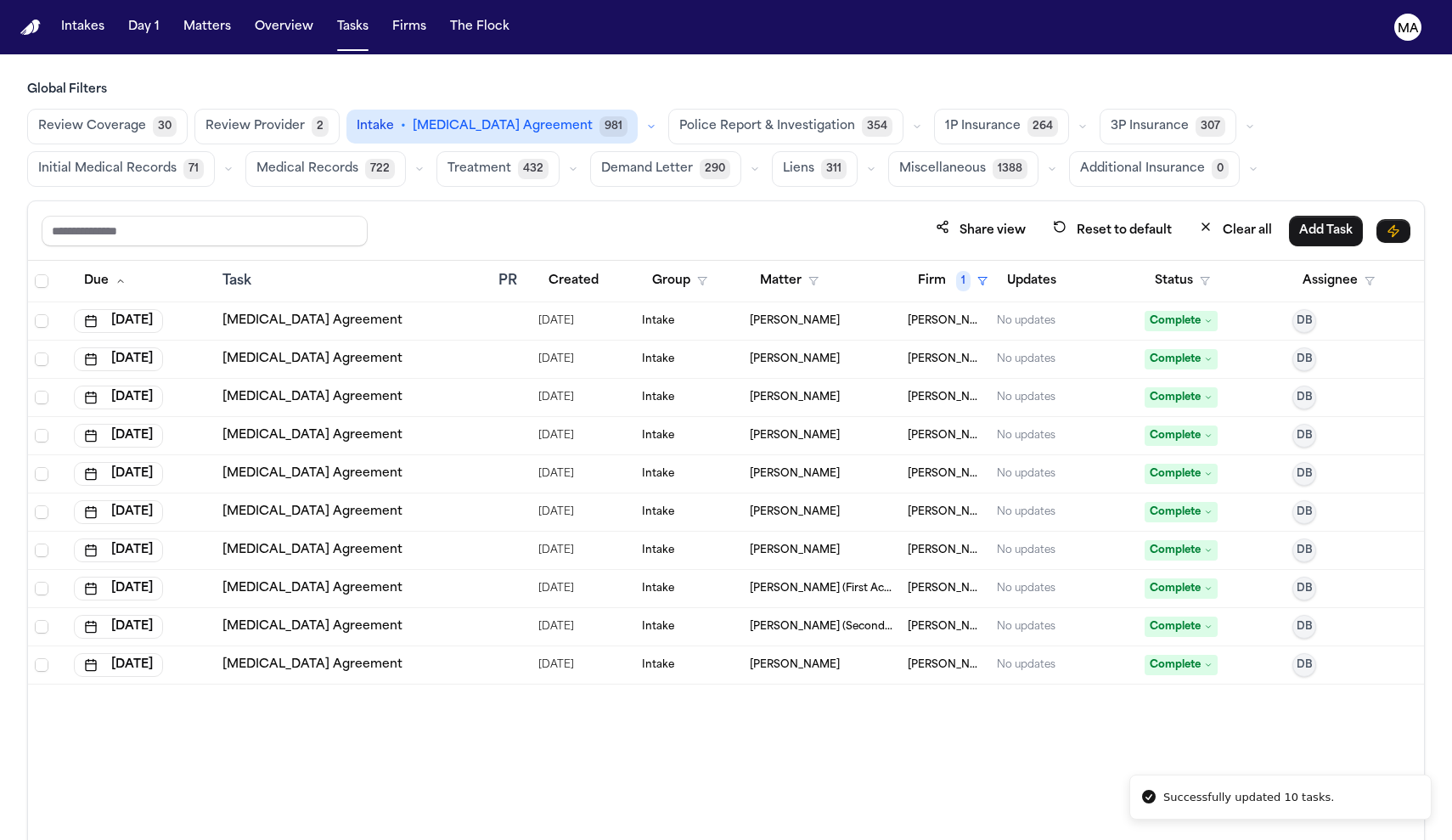
click at [496, 625] on div "Due Task PR Created Group Matter Firm 1 Updates Status Assignee Sep 29, 2025 Re…" at bounding box center [726, 587] width 1396 height 653
click at [348, 202] on div "Share view Reset to default Clear all Add Task" at bounding box center [726, 231] width 1396 height 60
click at [351, 109] on div "Review Coverage 30 Review Provider 2 Intake • [MEDICAL_DATA] Agreement 981 Poli…" at bounding box center [726, 148] width 1398 height 78
click at [938, 265] on button "Firm 1" at bounding box center [953, 280] width 90 height 31
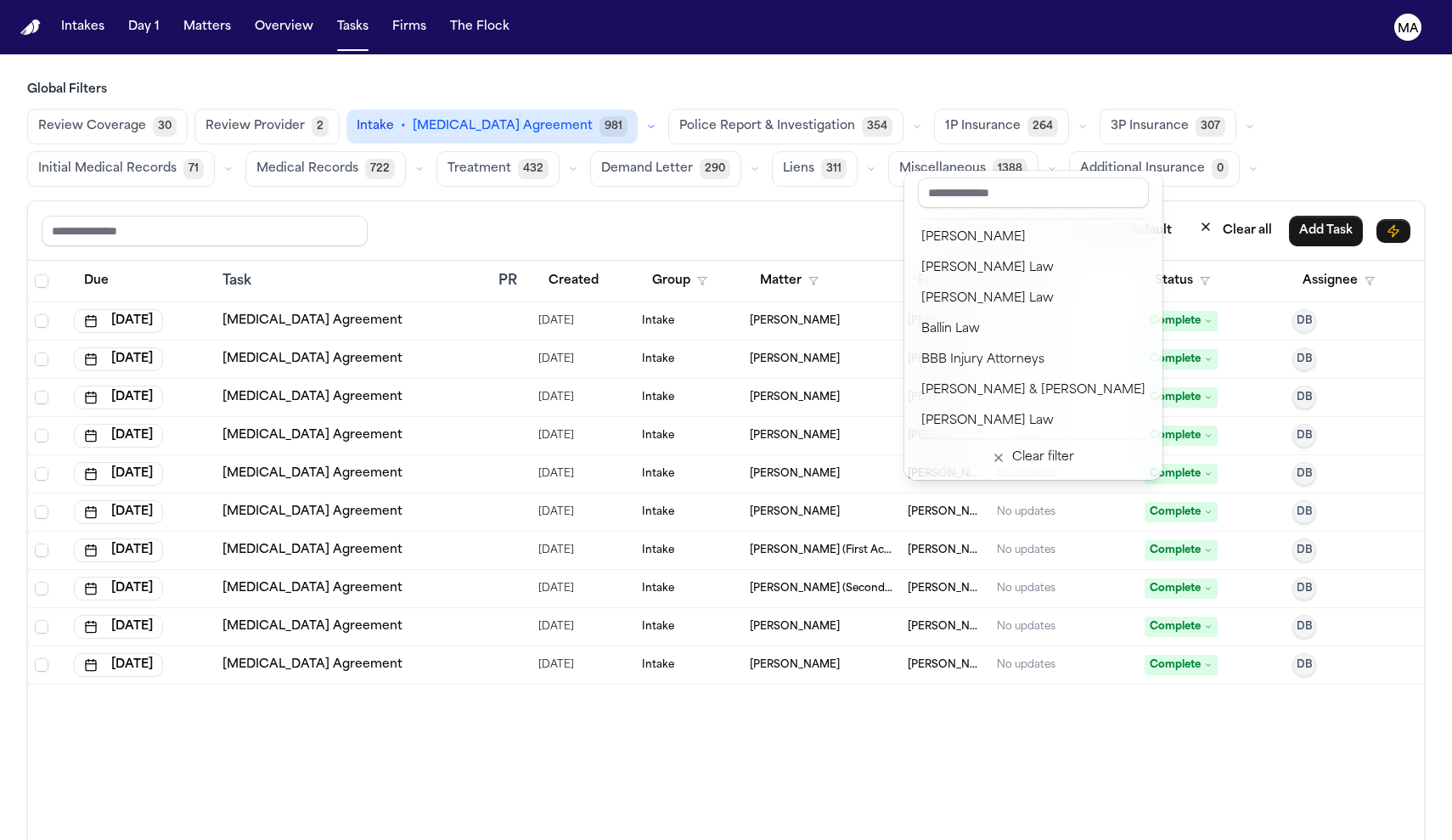
click at [1162, 260] on table "Due Task PR Created Group Matter Firm 1 Updates Status Assignee [DATE] [MEDICAL…" at bounding box center [726, 472] width 1396 height 424
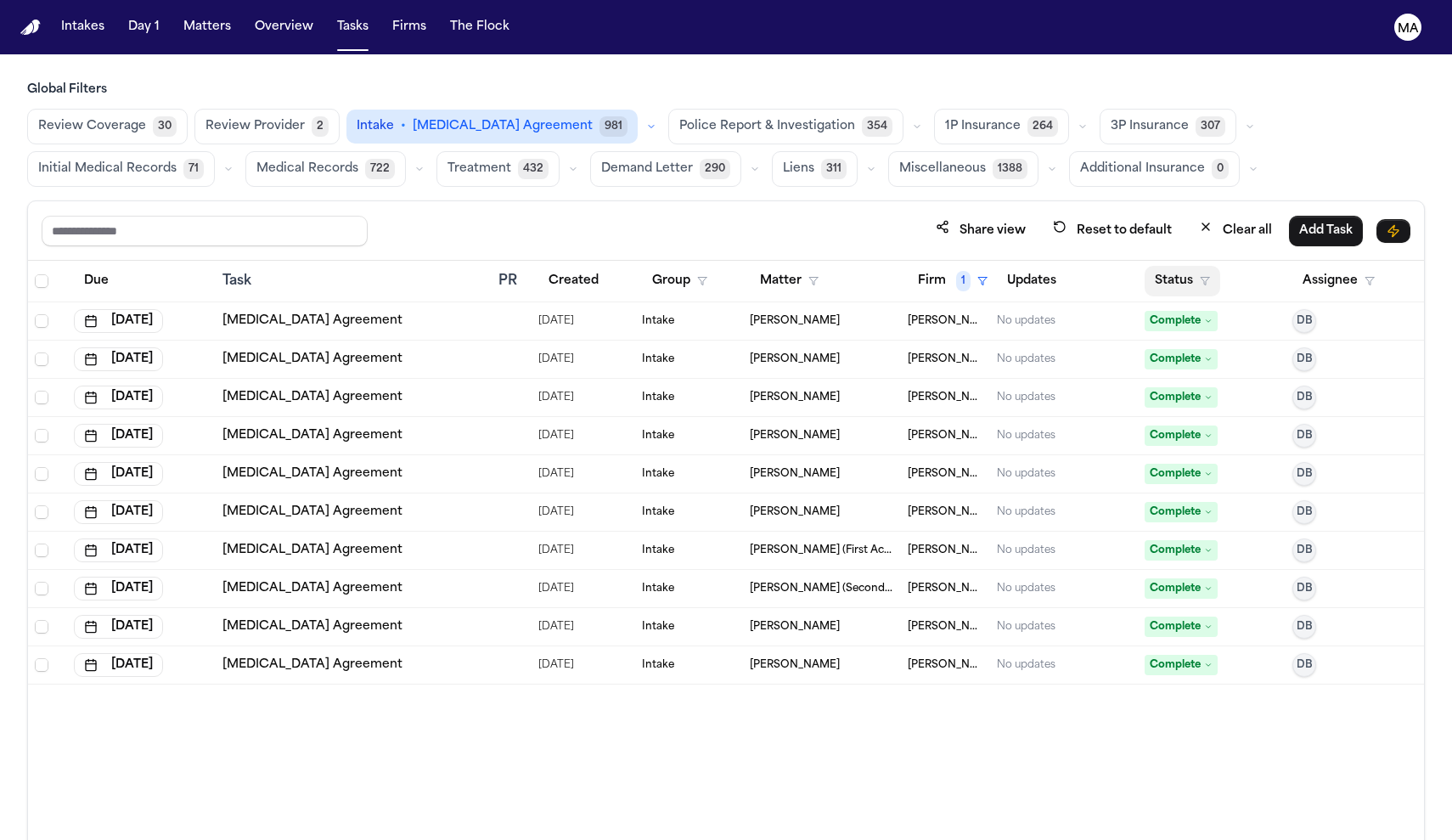
click at [1167, 265] on button "Status" at bounding box center [1183, 280] width 76 height 31
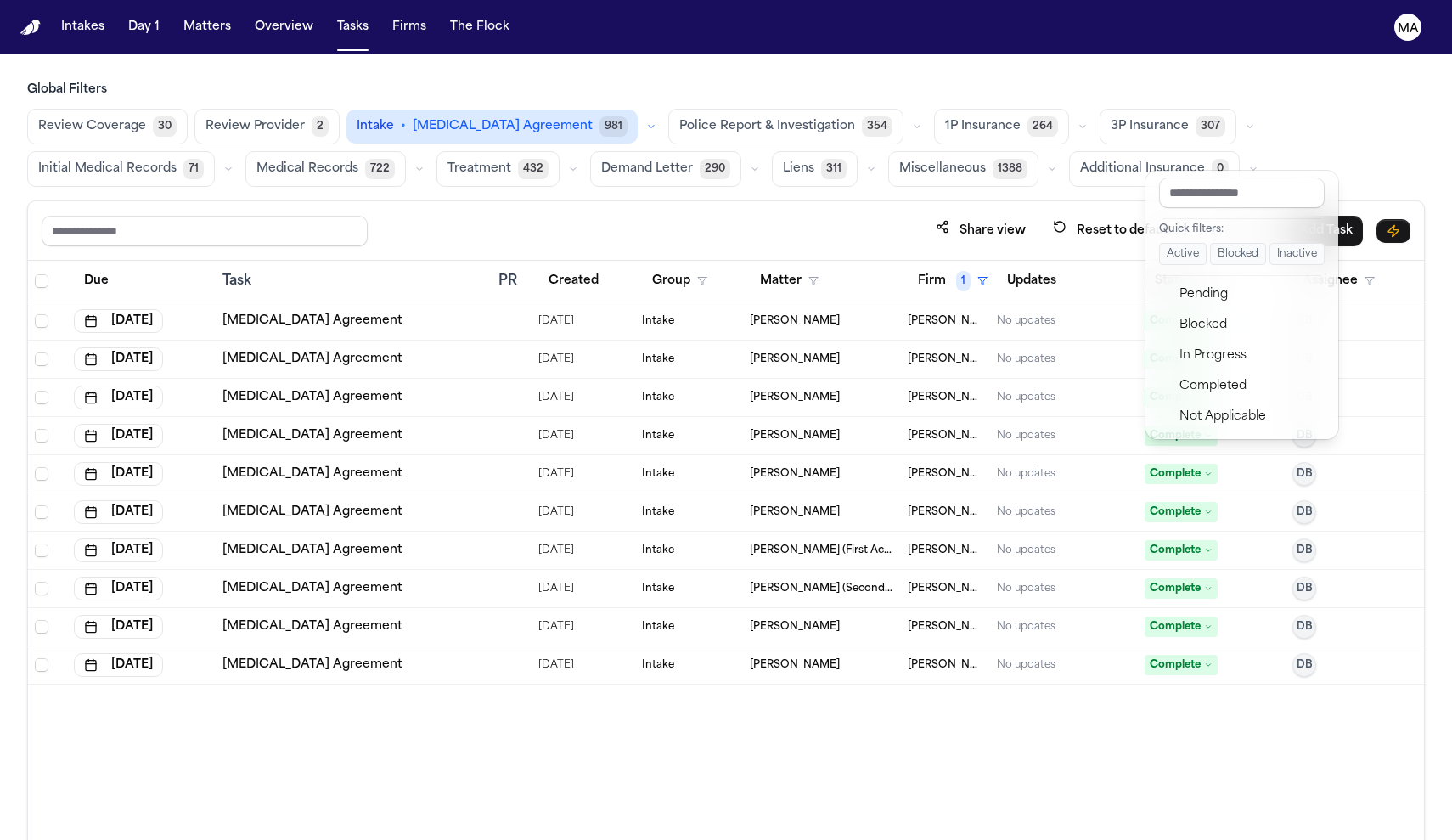
click at [1081, 201] on div "Share view Reset to default Clear all Add Task Due Task PR Created Group Matter…" at bounding box center [726, 558] width 1398 height 714
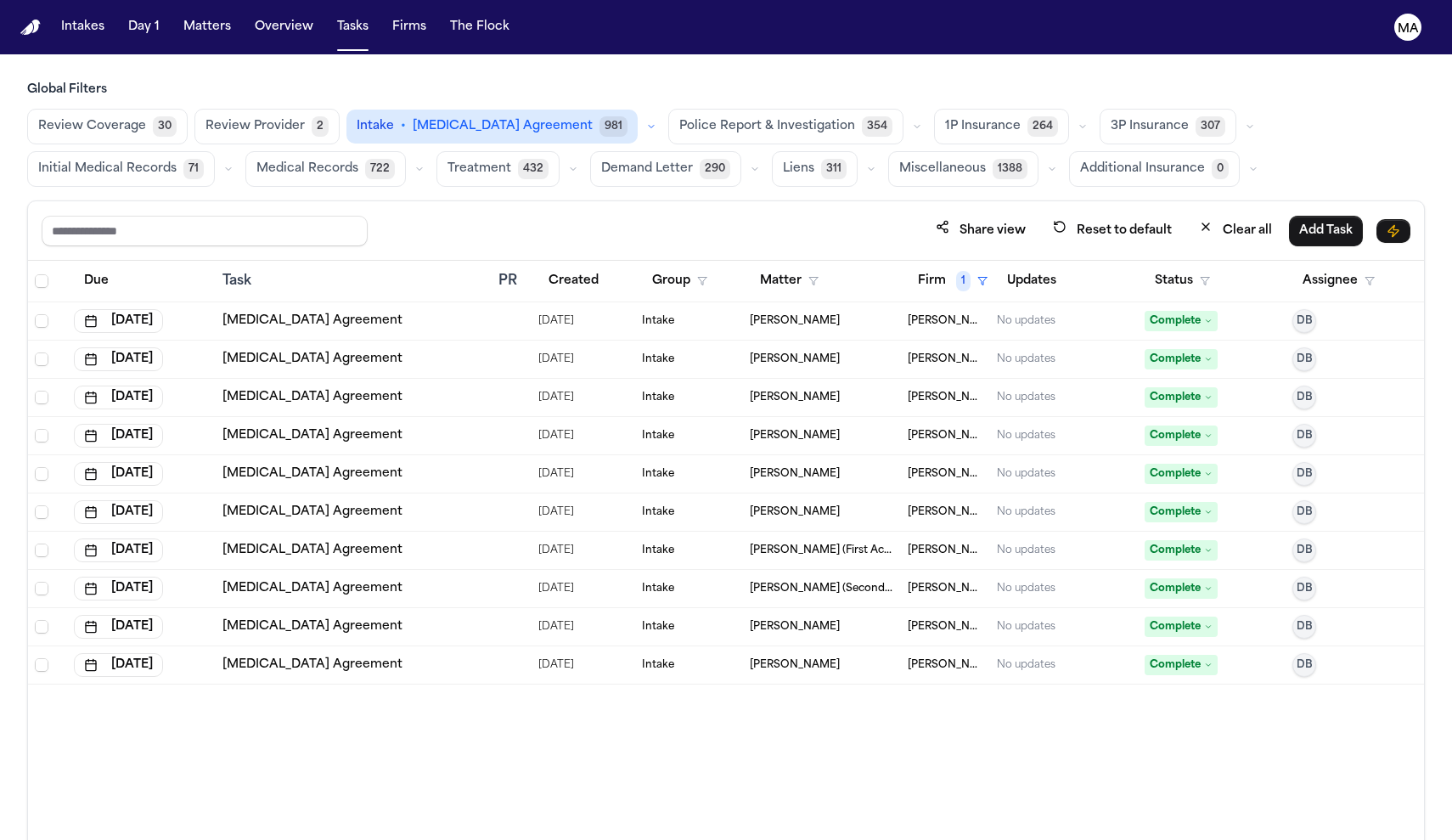
click at [600, 117] on span "981" at bounding box center [614, 127] width 28 height 20
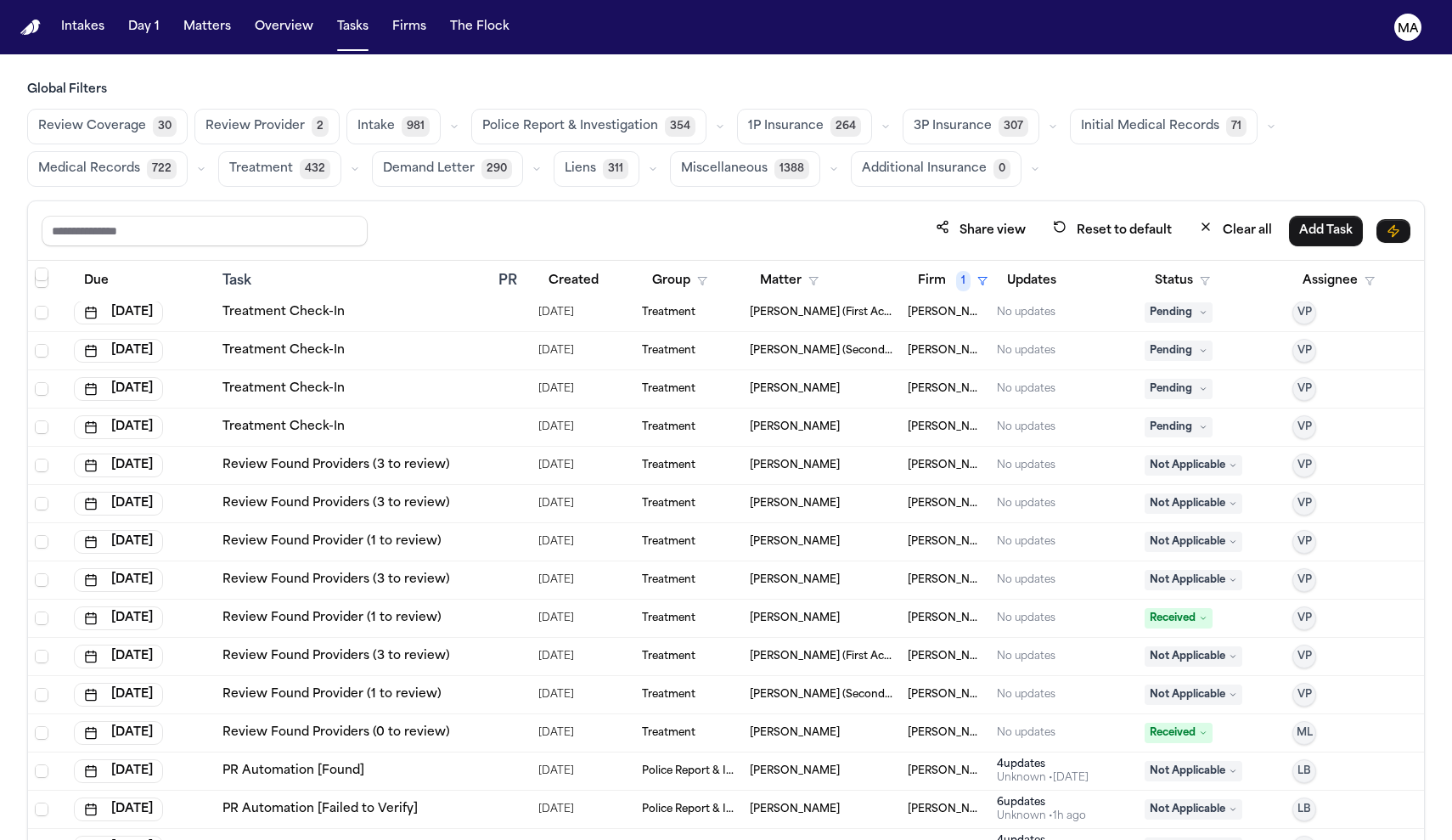
scroll to position [2226, 0]
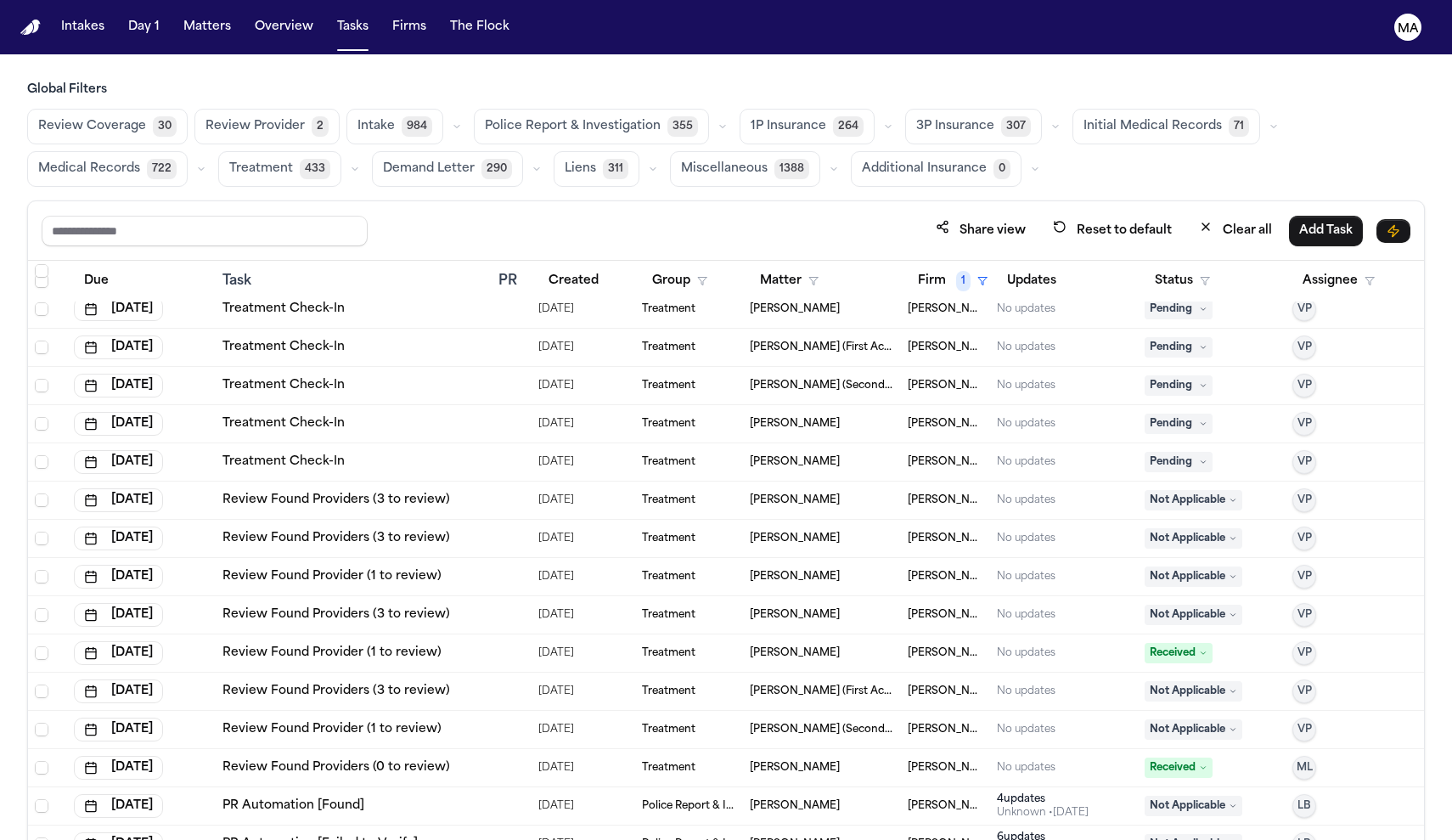
scroll to position [2165, 0]
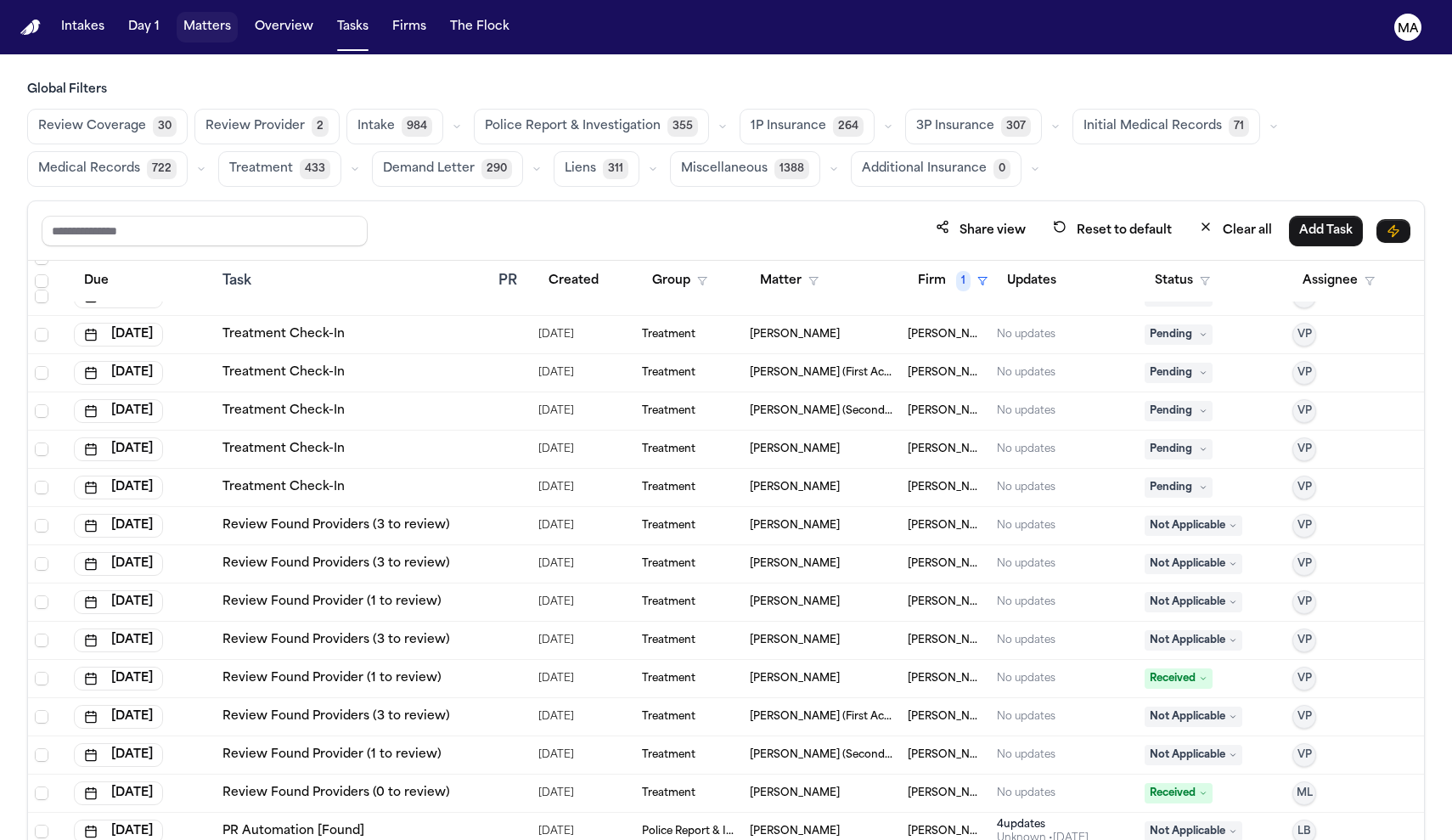
click at [177, 16] on button "Matters" at bounding box center [207, 27] width 61 height 31
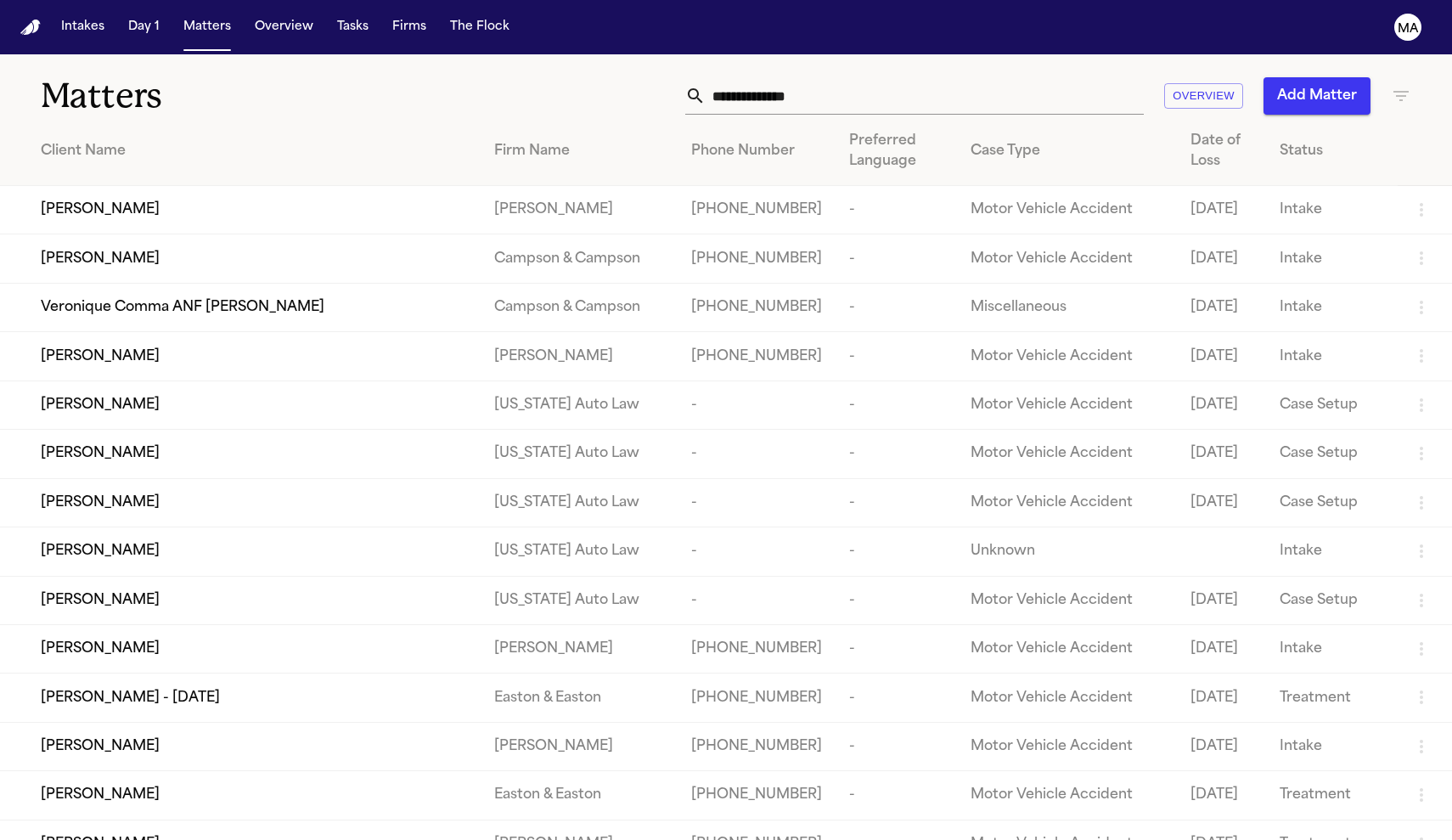
click at [1080, 77] on input "text" at bounding box center [924, 95] width 438 height 37
click at [996, 77] on input "***" at bounding box center [924, 95] width 438 height 37
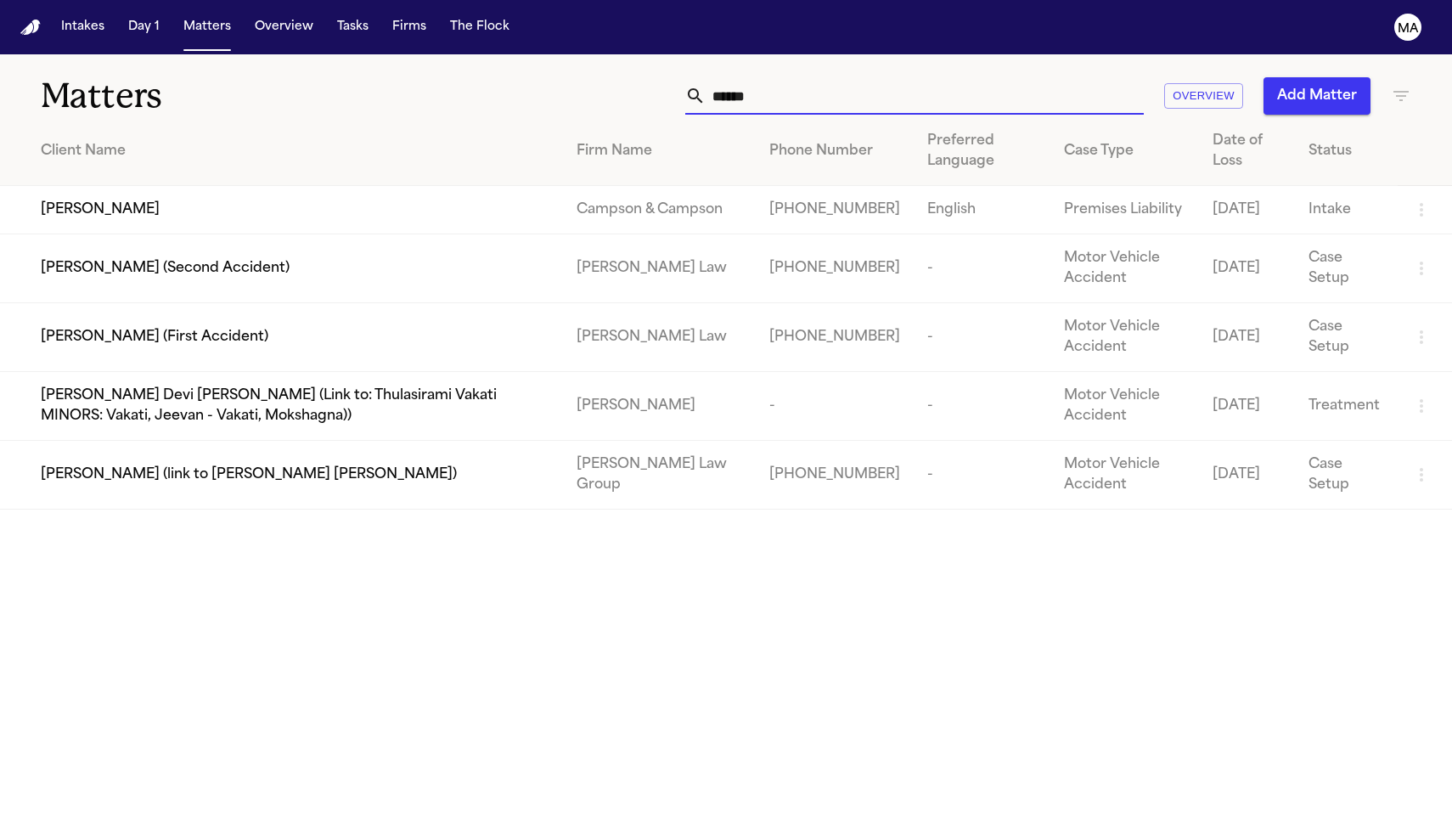
type input "*******"
drag, startPoint x: 953, startPoint y: 104, endPoint x: 244, endPoint y: 248, distance: 723.5
click at [244, 327] on div "[PERSON_NAME] (First Accident)" at bounding box center [295, 337] width 509 height 20
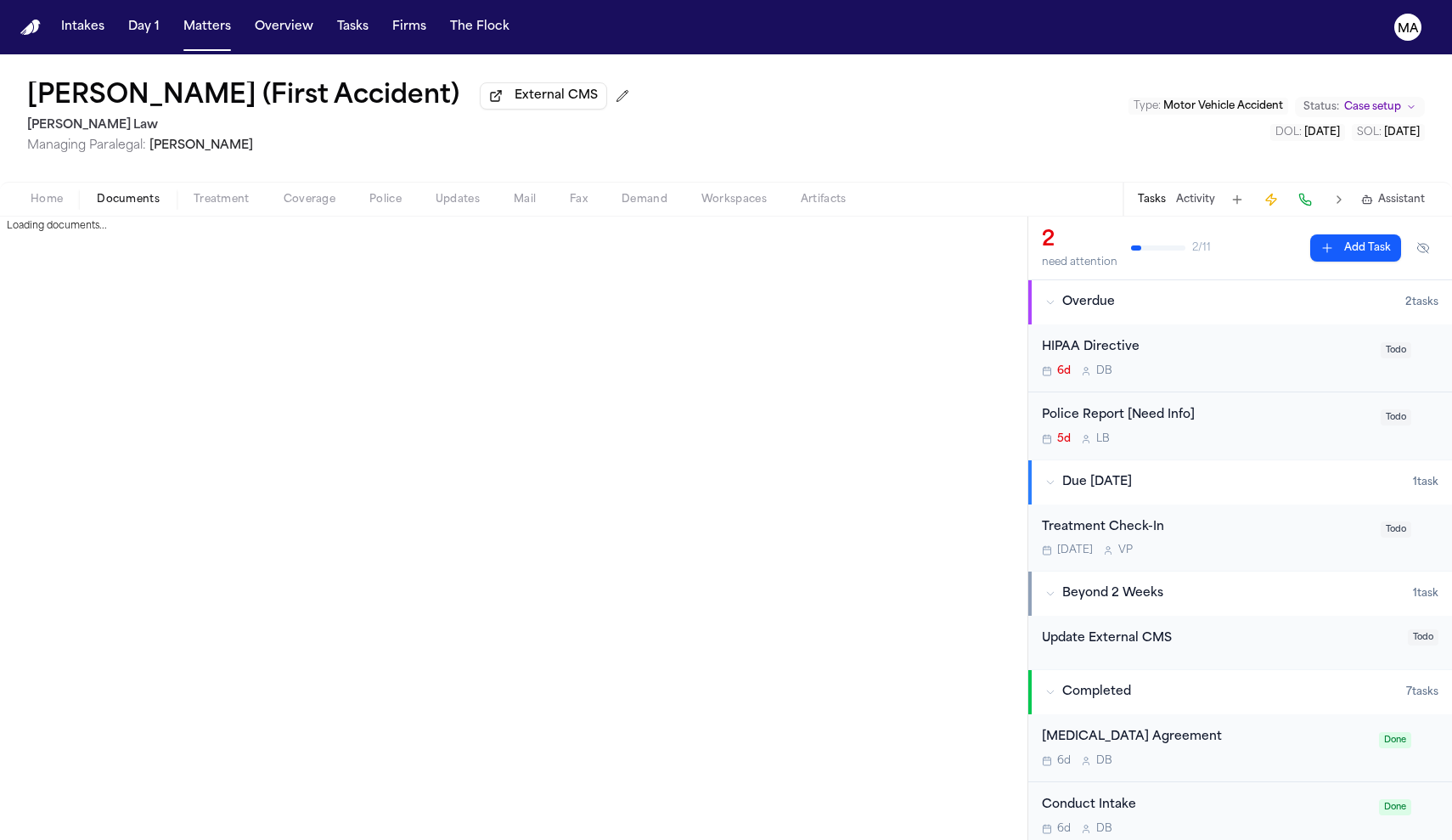
click at [97, 193] on span "Documents" at bounding box center [128, 200] width 63 height 14
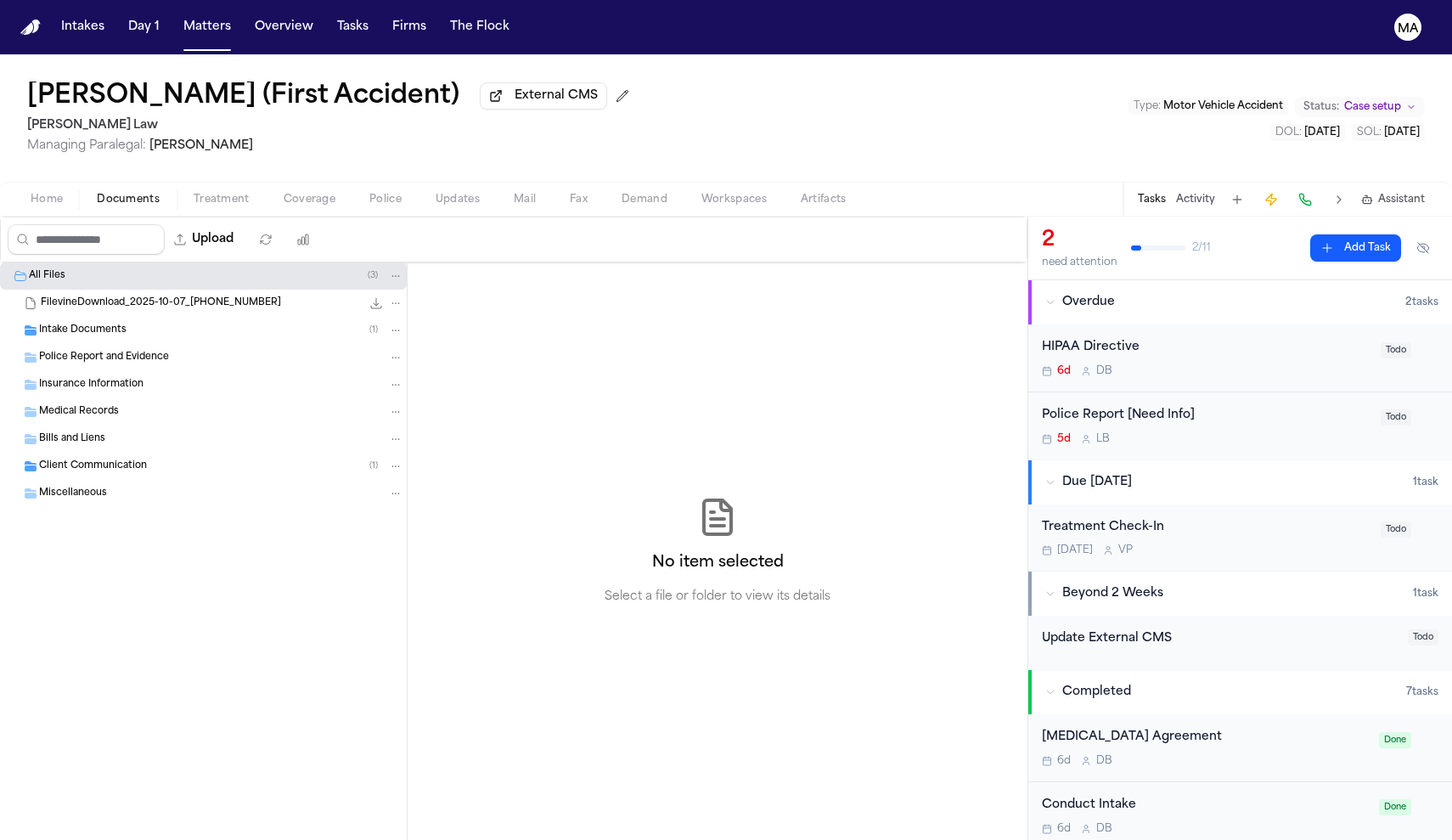
click at [106, 453] on div "Client Communication ( 1 )" at bounding box center [204, 466] width 407 height 27
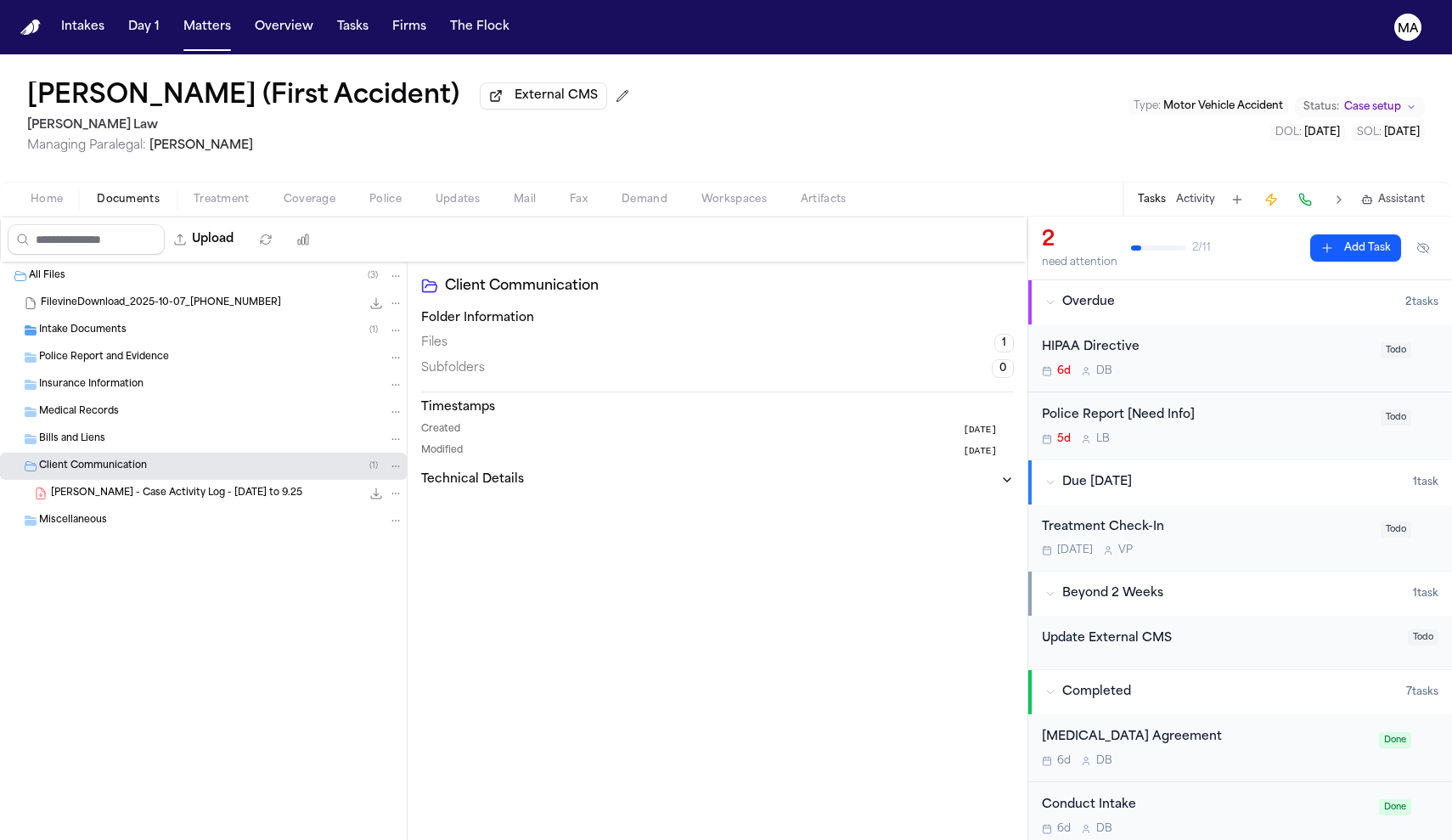
click at [117, 322] on div "Intake Documents ( 1 )" at bounding box center [221, 329] width 364 height 15
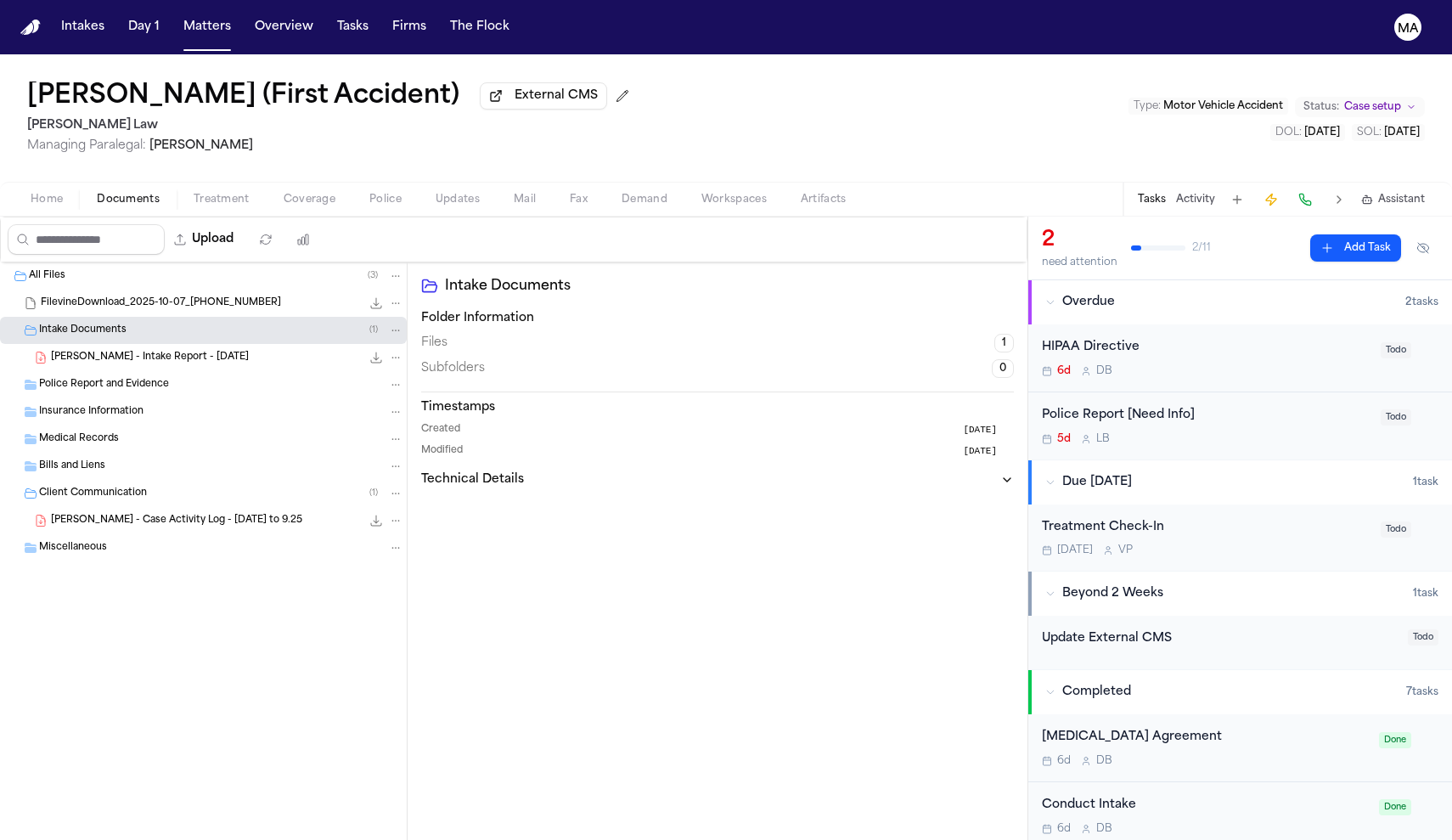
click at [129, 514] on div "All Files ( 3 ) FilevineDownload_2025-10-07_17-34-42-111 769.6 MB Intake Docume…" at bounding box center [204, 454] width 407 height 384
